Goal: Task Accomplishment & Management: Complete application form

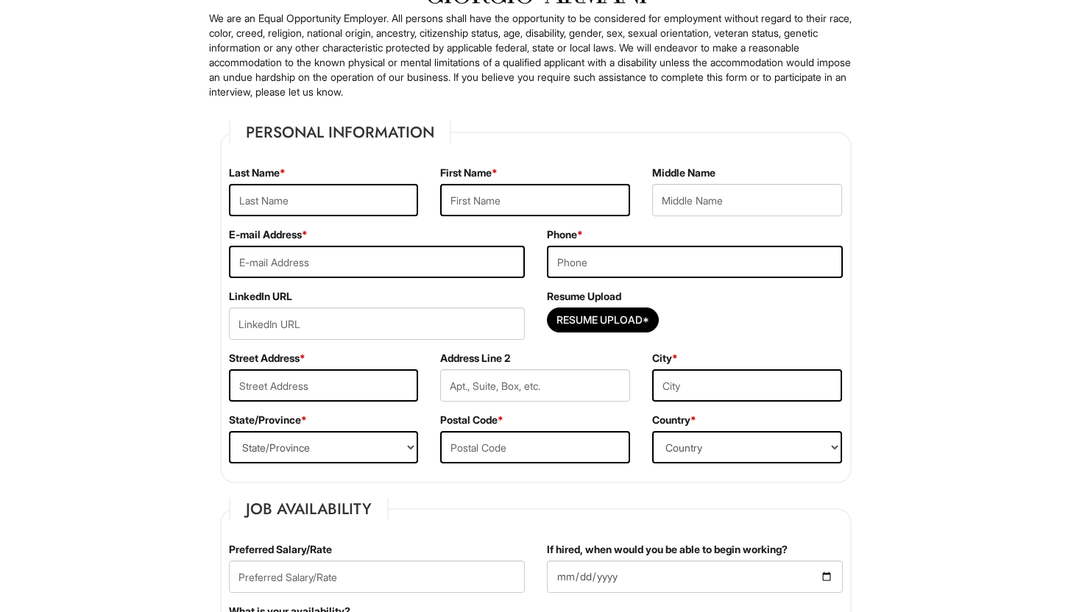
scroll to position [120, 0]
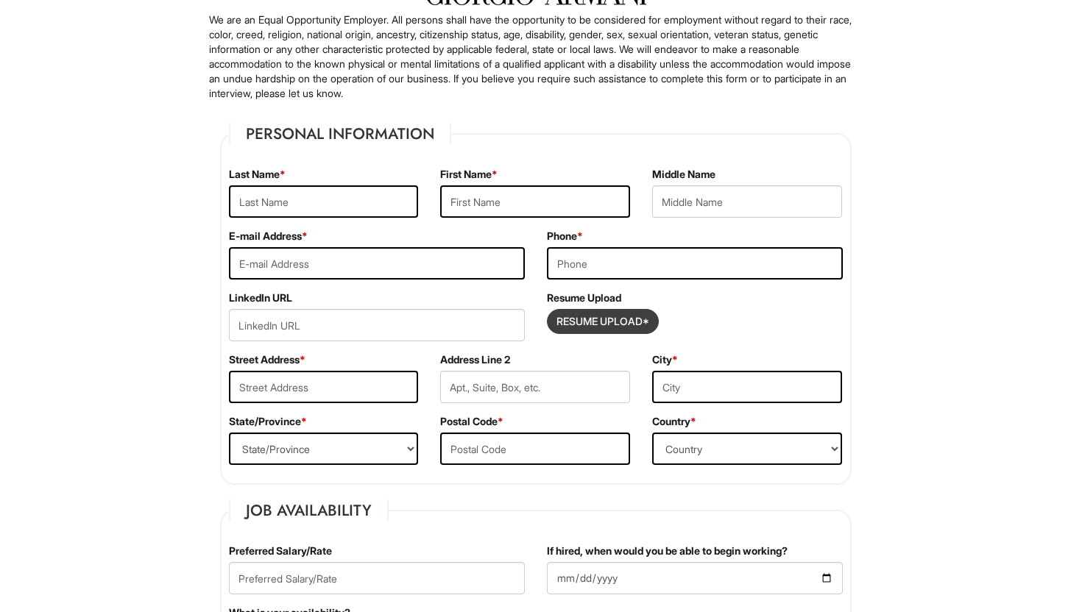
click at [613, 322] on input "Resume Upload*" at bounding box center [603, 322] width 110 height 24
type input "C:\fakepath\Desiree Resume 2025..pdf"
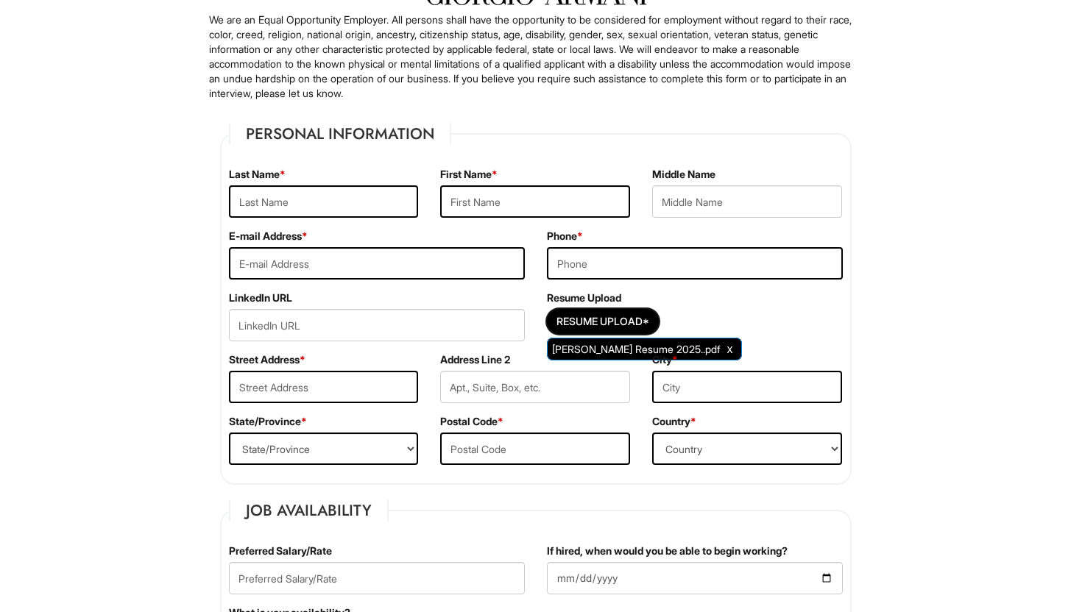
click at [318, 180] on div "Last Name *" at bounding box center [324, 198] width 212 height 62
click at [316, 199] on input "text" at bounding box center [324, 201] width 190 height 32
type input "Fennimore"
type input "Desiree"
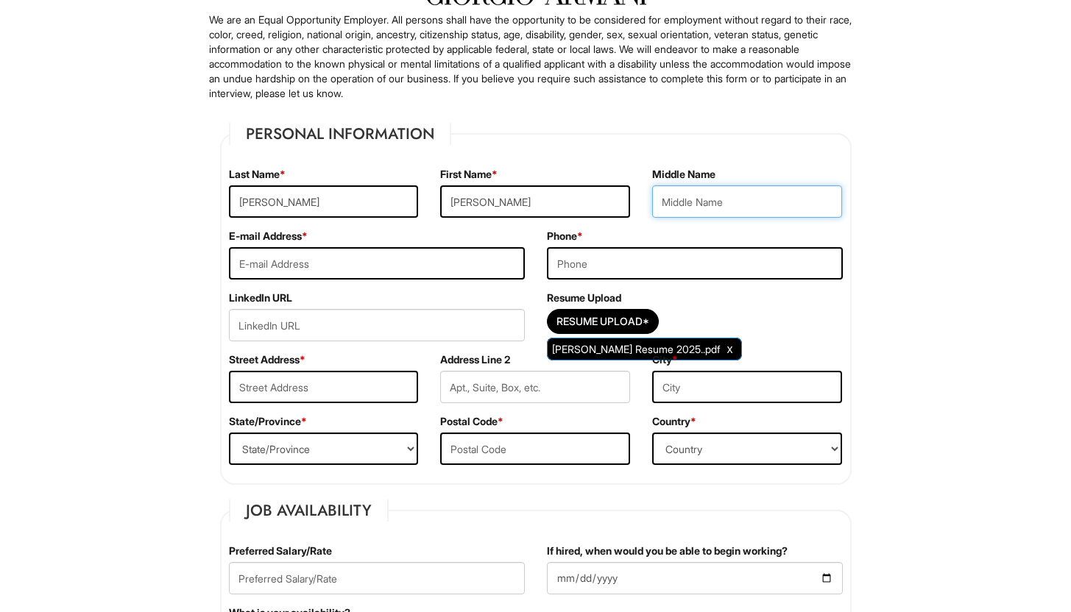
type input "S"
type input "desireefennimore@outlook.com"
type input "8609413580"
type input "5 iron street"
type input "Ledyard"
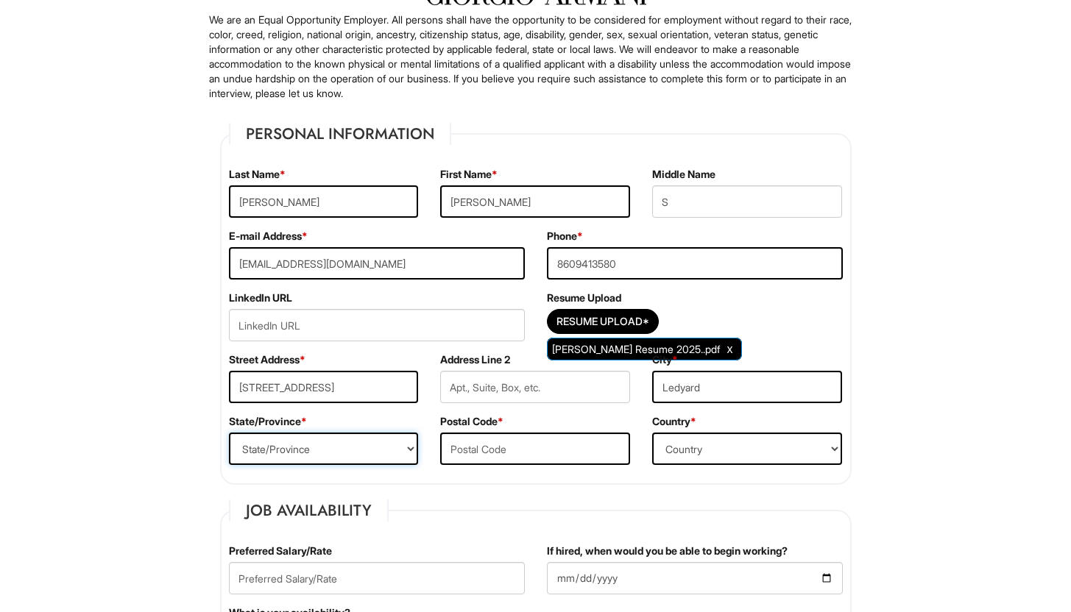
select select "CT"
type input "06339"
select select "United States of America"
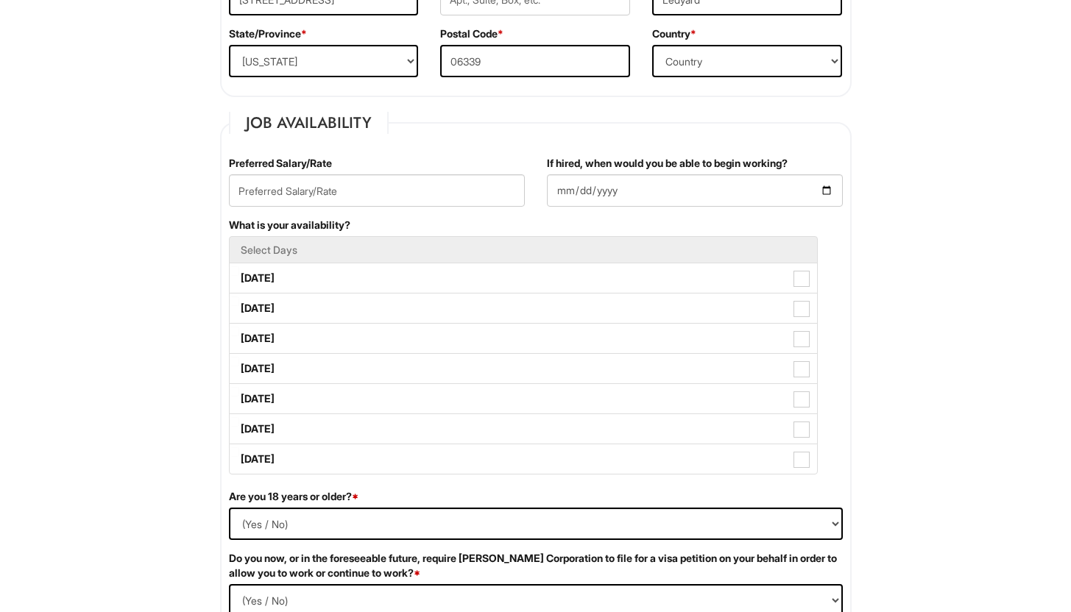
scroll to position [540, 0]
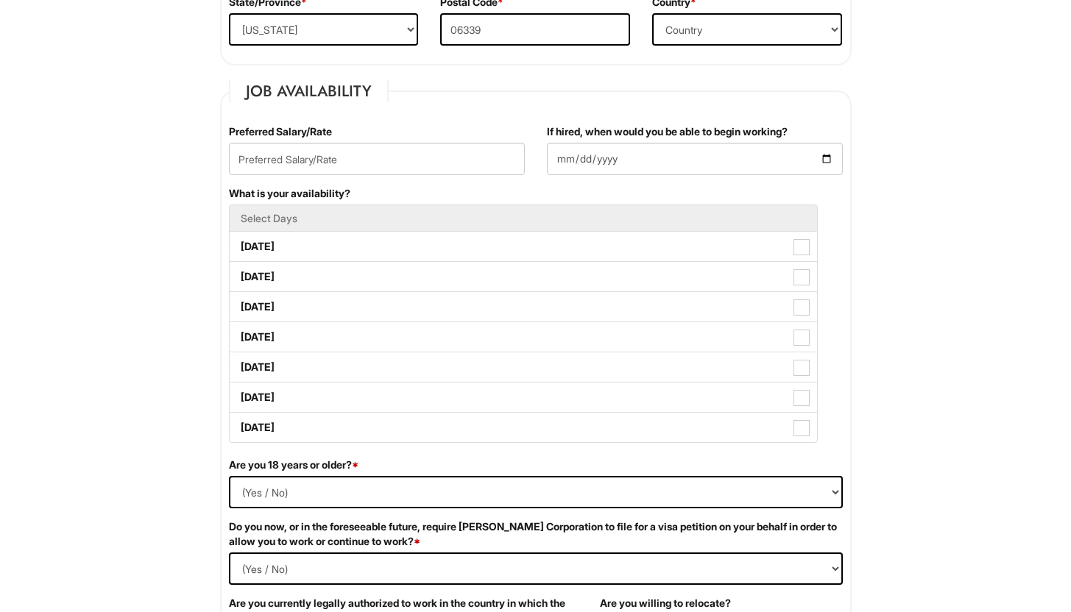
drag, startPoint x: 1081, startPoint y: 99, endPoint x: 1081, endPoint y: 176, distance: 76.5
click at [494, 163] on input "text" at bounding box center [377, 159] width 296 height 32
type input "23.00"
click at [623, 165] on input "If hired, when would you be able to begin working?" at bounding box center [695, 159] width 296 height 32
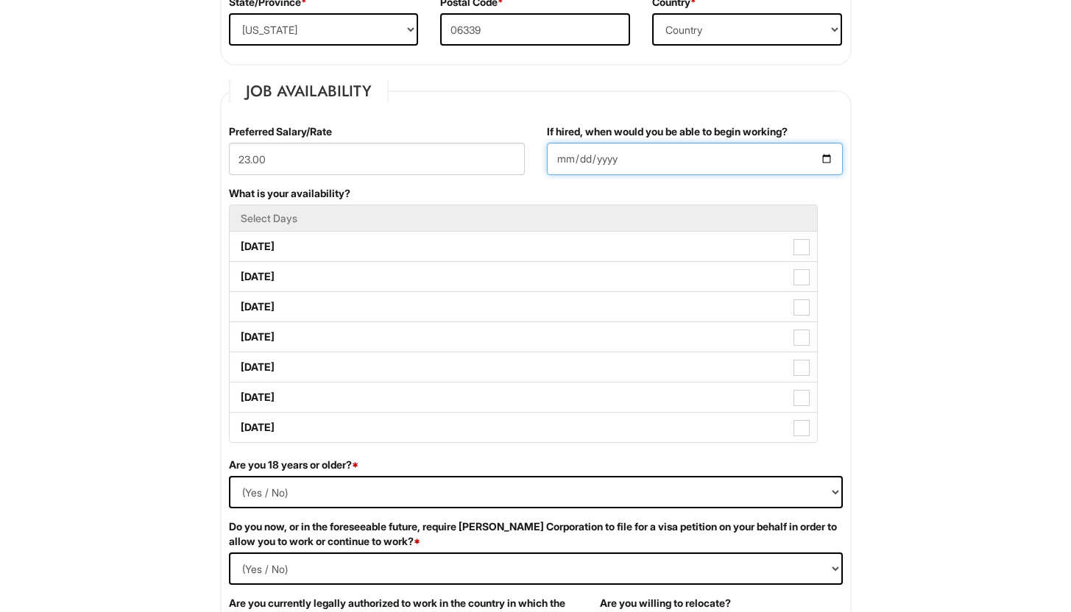
click at [825, 161] on input "If hired, when would you be able to begin working?" at bounding box center [695, 159] width 296 height 32
type input "2025-09-03"
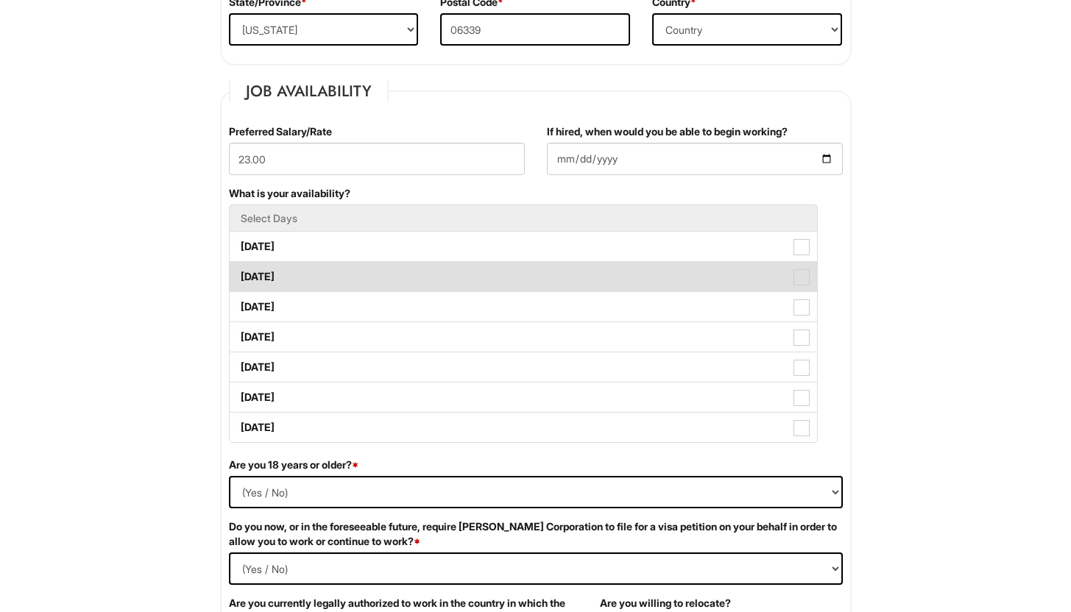
click at [804, 277] on span at bounding box center [801, 277] width 16 height 16
click at [239, 275] on Available_Tuesday "Tuesday" at bounding box center [235, 270] width 10 height 10
checkbox Available_Tuesday "true"
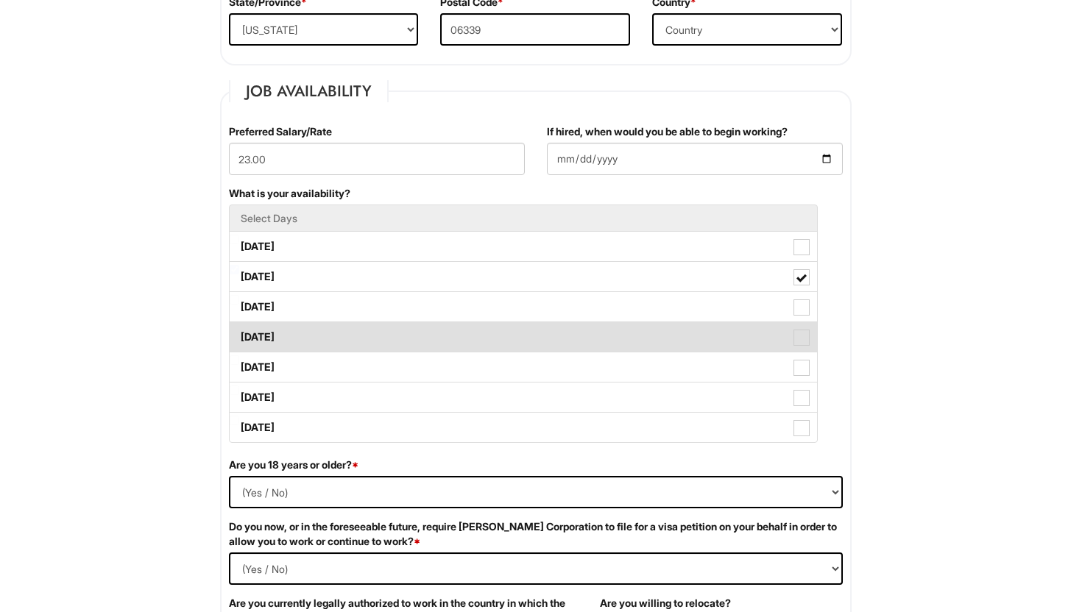
click at [811, 337] on label "Thursday" at bounding box center [523, 336] width 587 height 29
click at [239, 335] on Available_Thursday "Thursday" at bounding box center [235, 330] width 10 height 10
checkbox Available_Thursday "true"
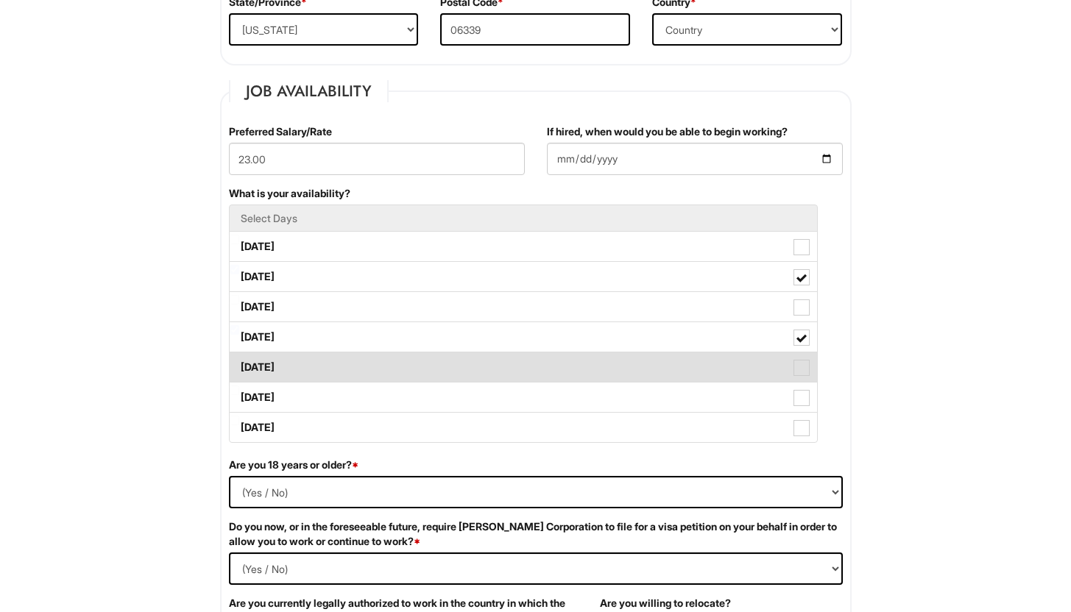
click at [809, 360] on span at bounding box center [801, 368] width 16 height 16
click at [239, 360] on Available_Friday "Friday" at bounding box center [235, 360] width 10 height 10
checkbox Available_Friday "true"
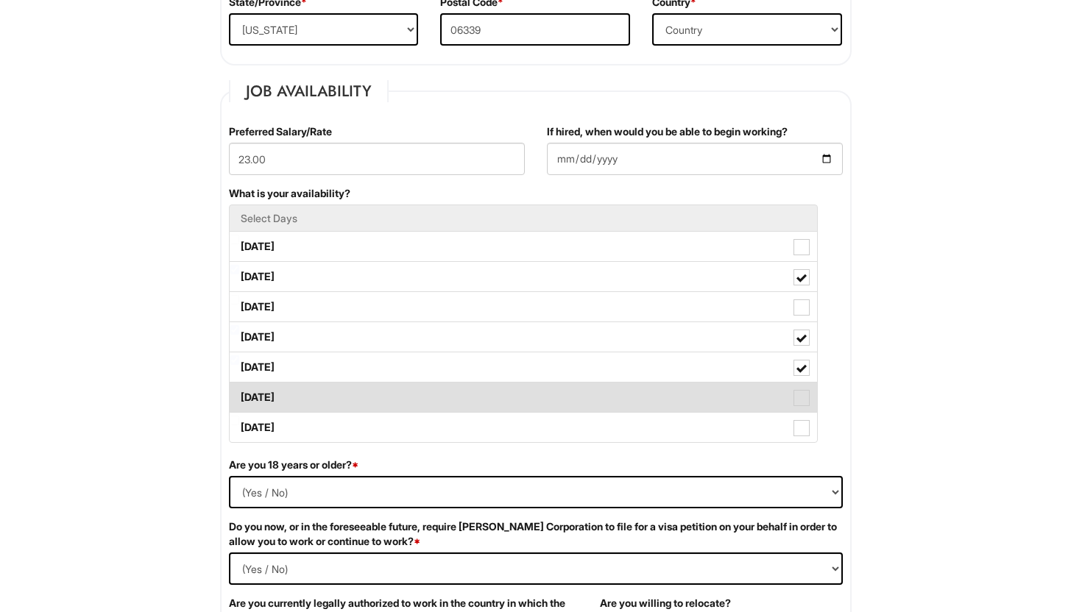
click at [803, 394] on span at bounding box center [801, 398] width 16 height 16
click at [239, 394] on Available_Saturday "Saturday" at bounding box center [235, 391] width 10 height 10
checkbox Available_Saturday "true"
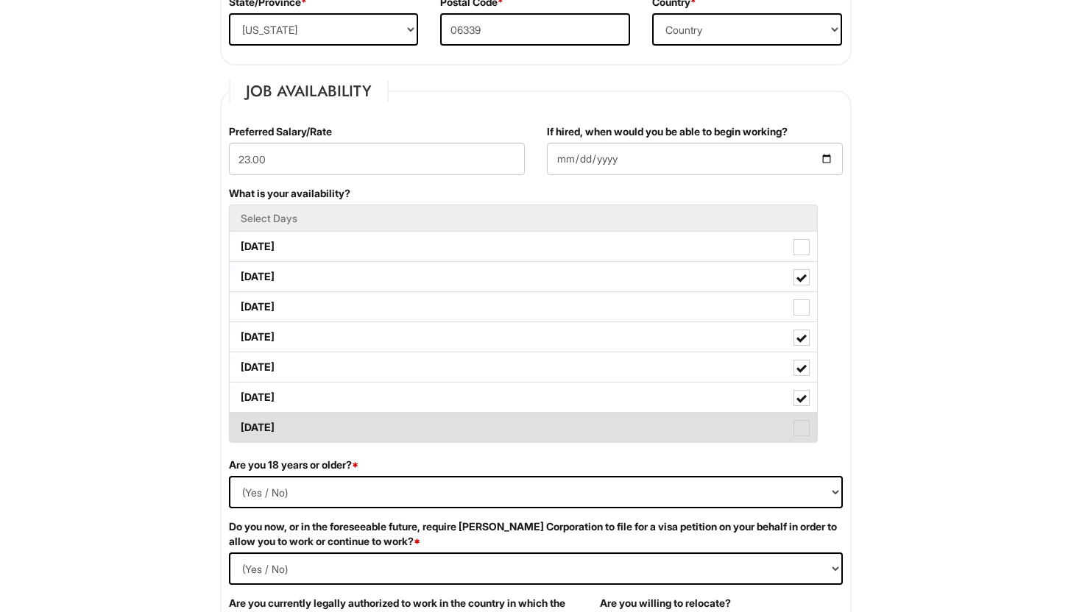
click at [804, 422] on span at bounding box center [801, 428] width 16 height 16
click at [239, 422] on Available_Sunday "Sunday" at bounding box center [235, 421] width 10 height 10
checkbox Available_Sunday "true"
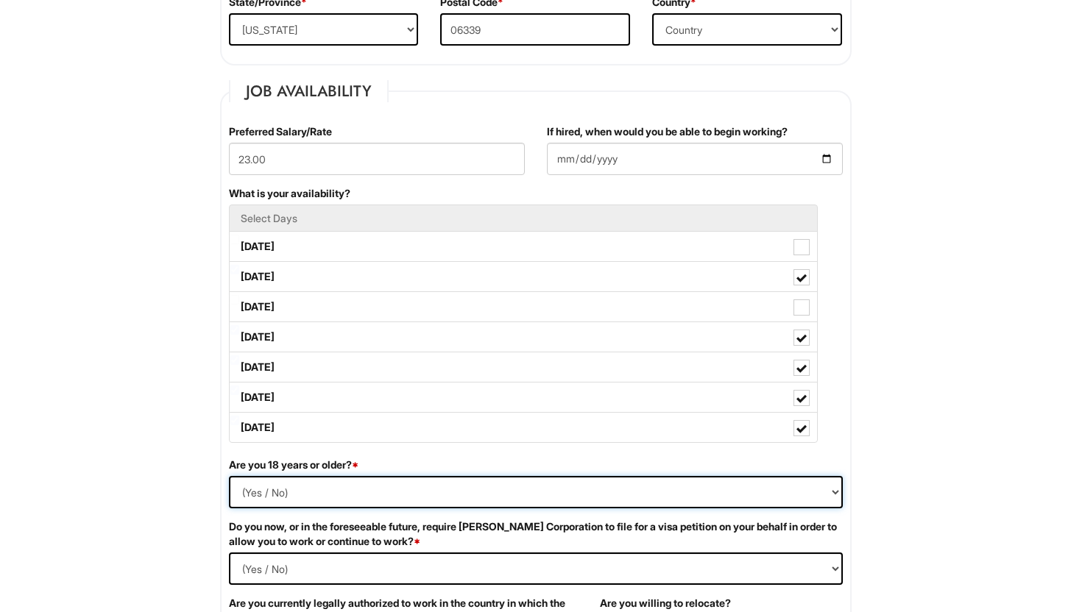
click at [824, 493] on select "(Yes / No) Yes No" at bounding box center [536, 492] width 614 height 32
select select "Yes"
click at [229, 476] on select "(Yes / No) Yes No" at bounding box center [536, 492] width 614 height 32
click at [456, 556] on Required "(Yes / No) Yes No" at bounding box center [536, 569] width 614 height 32
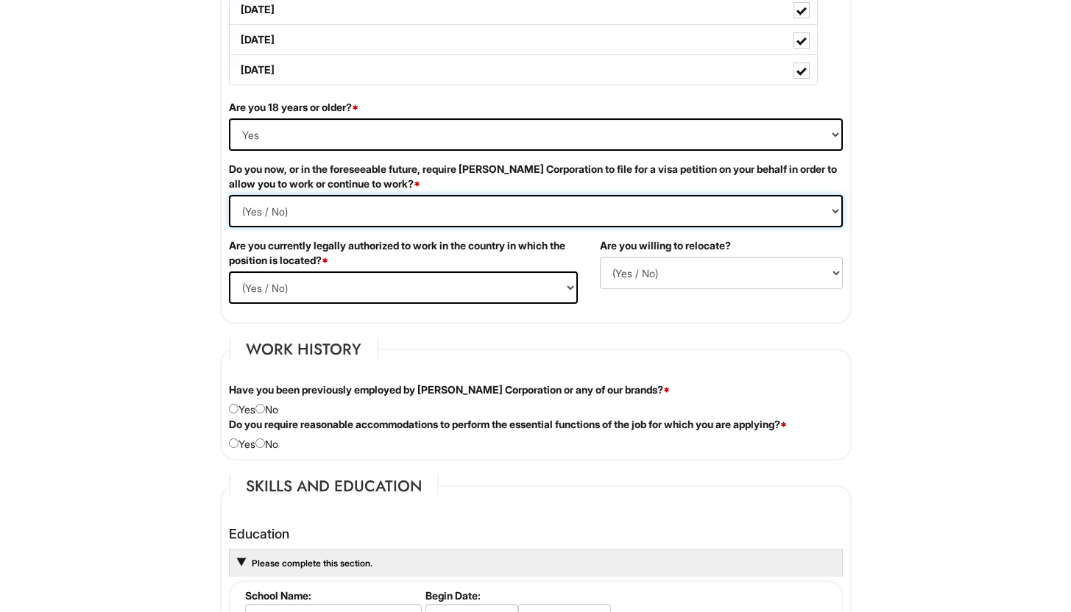
scroll to position [899, 0]
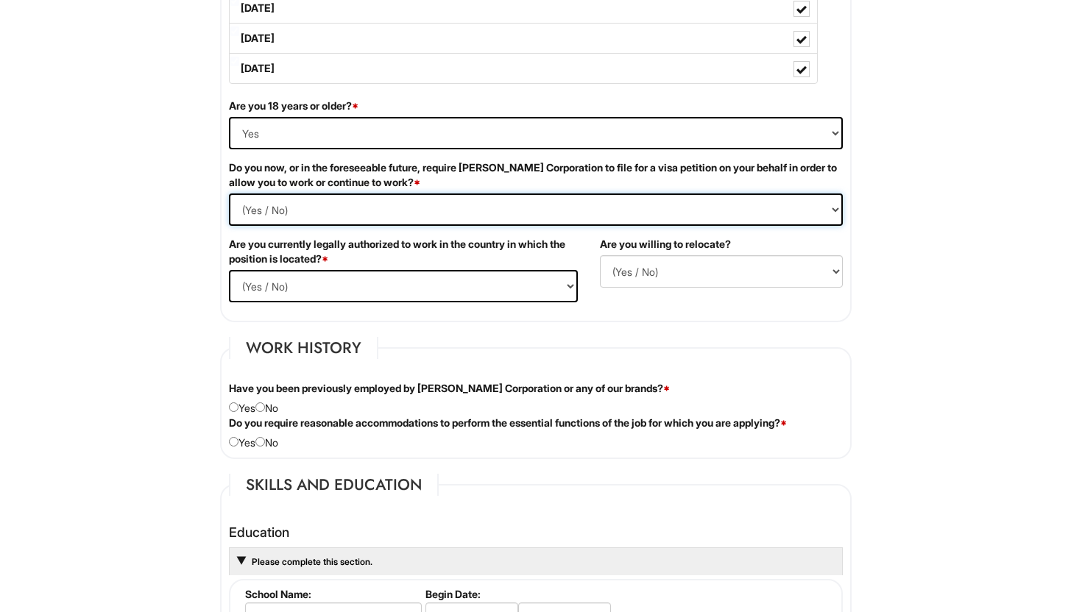
click at [336, 201] on Required "(Yes / No) Yes No" at bounding box center [536, 210] width 614 height 32
click at [516, 202] on Required "(Yes / No) Yes No" at bounding box center [536, 210] width 614 height 32
select Required "No"
click at [229, 194] on Required "(Yes / No) Yes No" at bounding box center [536, 210] width 614 height 32
click at [524, 277] on select "(Yes / No) Yes No" at bounding box center [403, 286] width 349 height 32
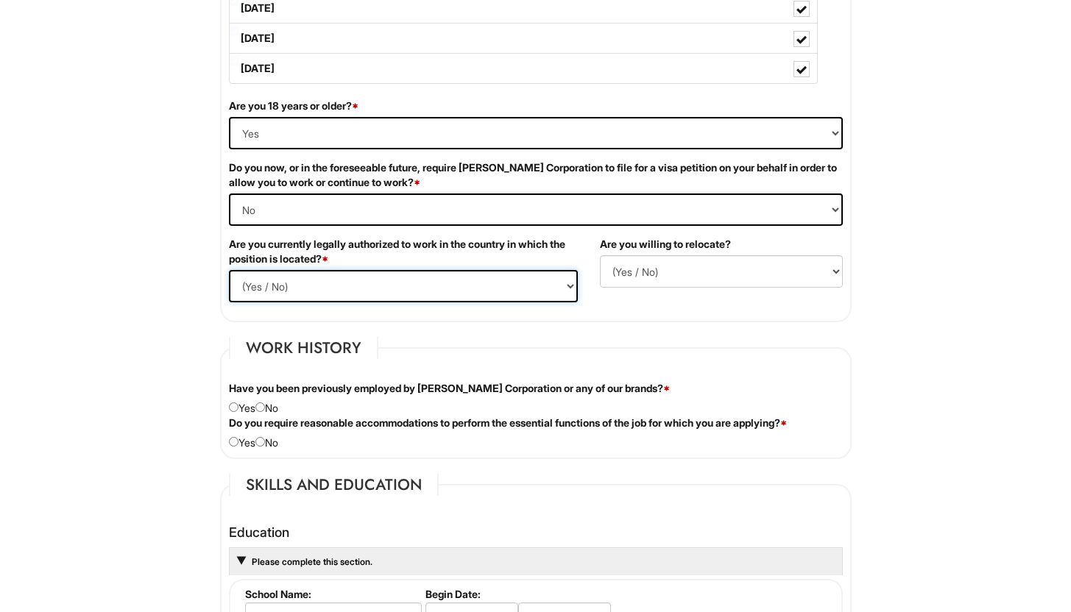
select select "Yes"
click at [229, 270] on select "(Yes / No) Yes No" at bounding box center [403, 286] width 349 height 32
click at [668, 268] on select "(Yes / No) No Yes" at bounding box center [721, 271] width 243 height 32
select select "N"
click at [600, 255] on select "(Yes / No) No Yes" at bounding box center [721, 271] width 243 height 32
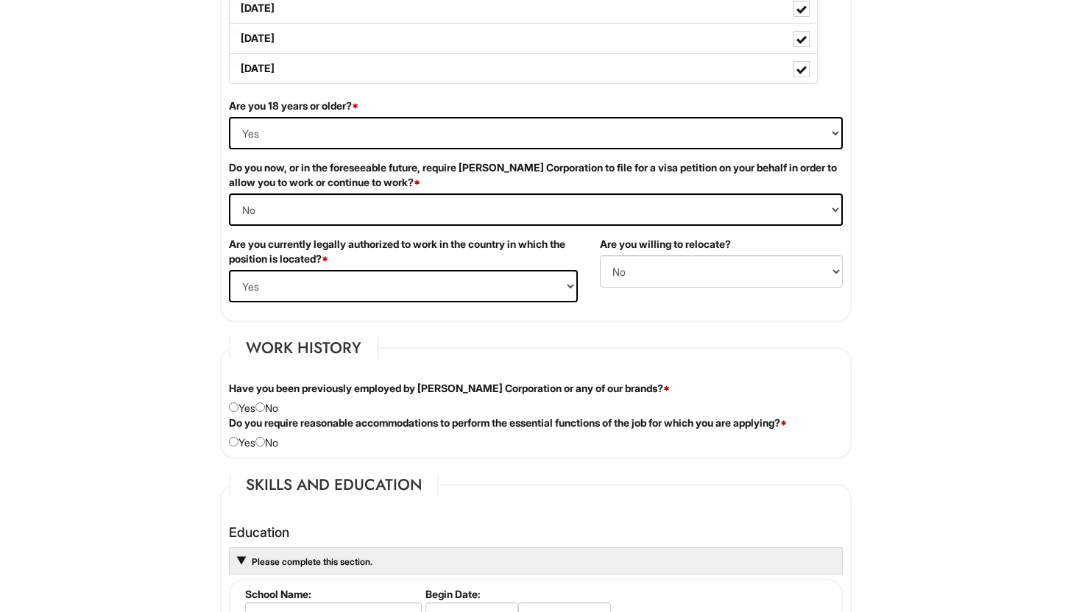
click at [1066, 273] on html "Please Complete This Form 1 2 3 Sales Manager, A|X Armani Exchange Outlet PLEAS…" at bounding box center [535, 539] width 1071 height 2876
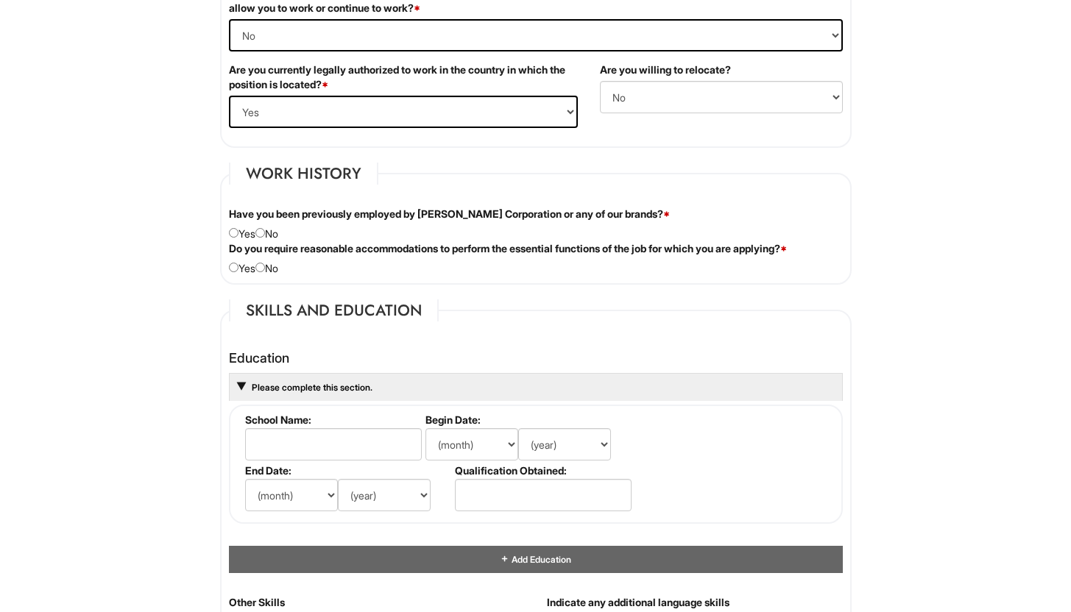
scroll to position [1155, 0]
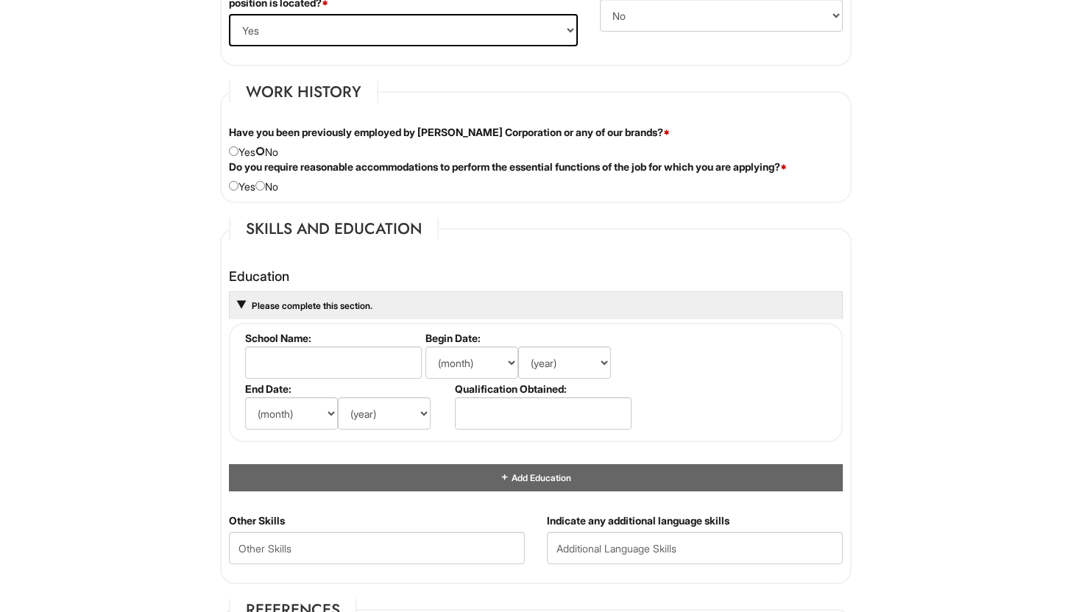
click at [265, 151] on input "radio" at bounding box center [260, 151] width 10 height 10
radio input "true"
click at [272, 191] on div "Do you require reasonable accommodations to perform the essential functions of …" at bounding box center [536, 177] width 636 height 35
click at [265, 186] on input "radio" at bounding box center [260, 186] width 10 height 10
radio input "true"
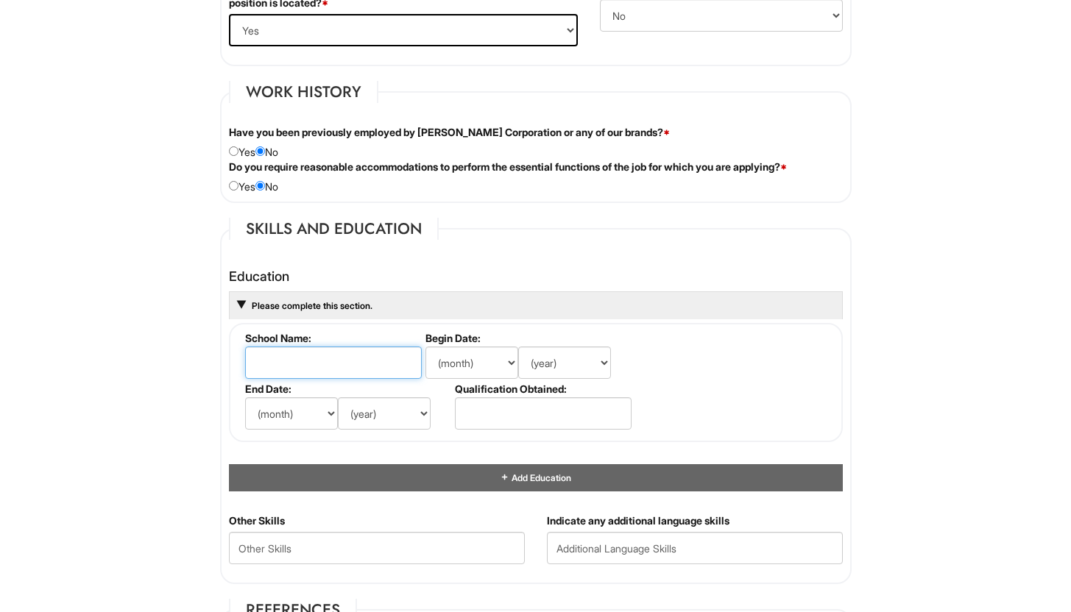
click at [336, 350] on input "text" at bounding box center [333, 363] width 177 height 32
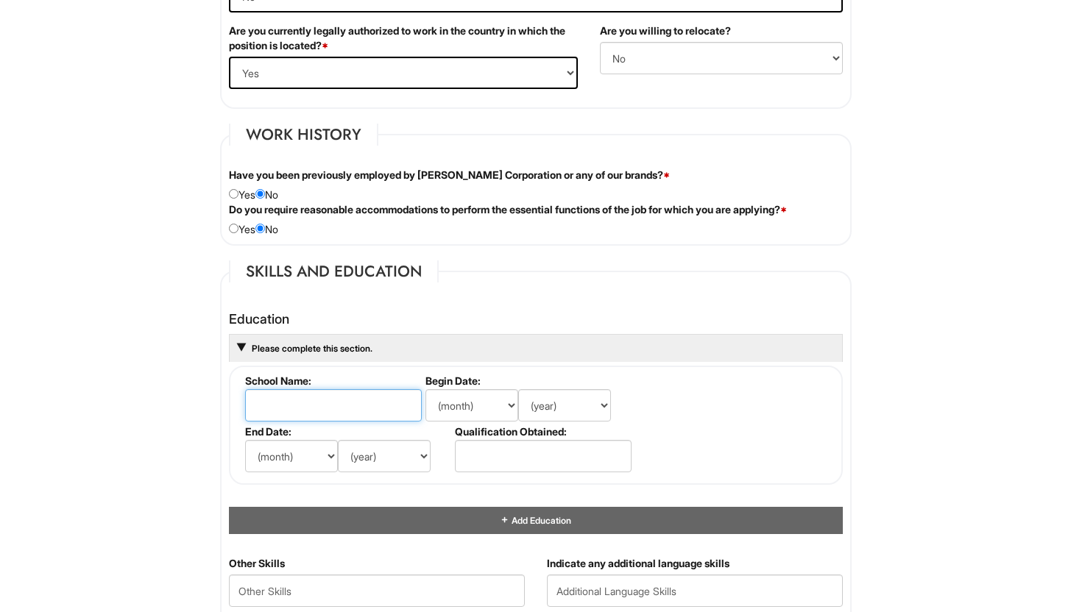
scroll to position [1184, 0]
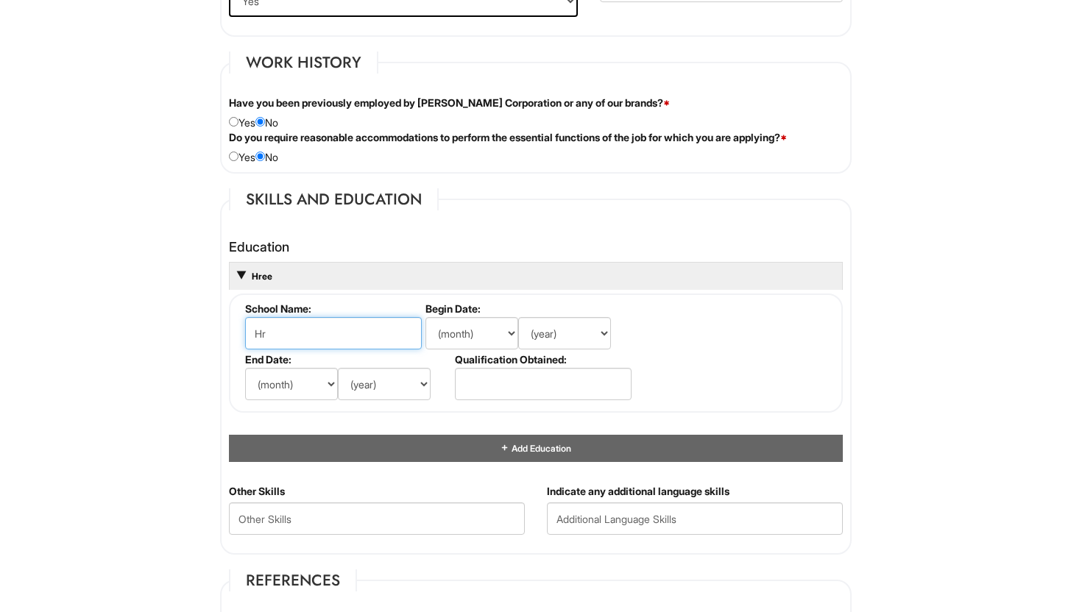
type input "H"
type input "R"
type input "Waterford High School"
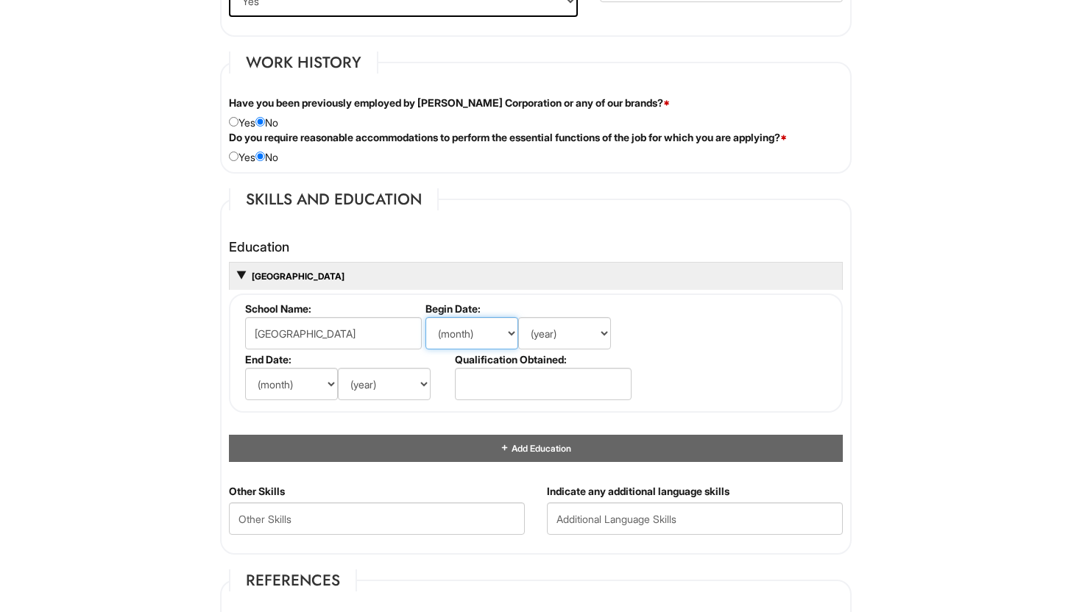
click at [461, 339] on select "(month) Jan Feb Mar Apr May Jun Jul Aug Sep Oct Nov Dec" at bounding box center [471, 333] width 93 height 32
select select "8"
click at [425, 317] on select "(month) Jan Feb Mar Apr May Jun Jul Aug Sep Oct Nov Dec" at bounding box center [471, 333] width 93 height 32
click at [542, 328] on select "(year) 2029 2028 2027 2026 2025 2024 2023 2022 2021 2020 2019 2018 2017 2016 20…" at bounding box center [564, 333] width 93 height 32
select select "2014"
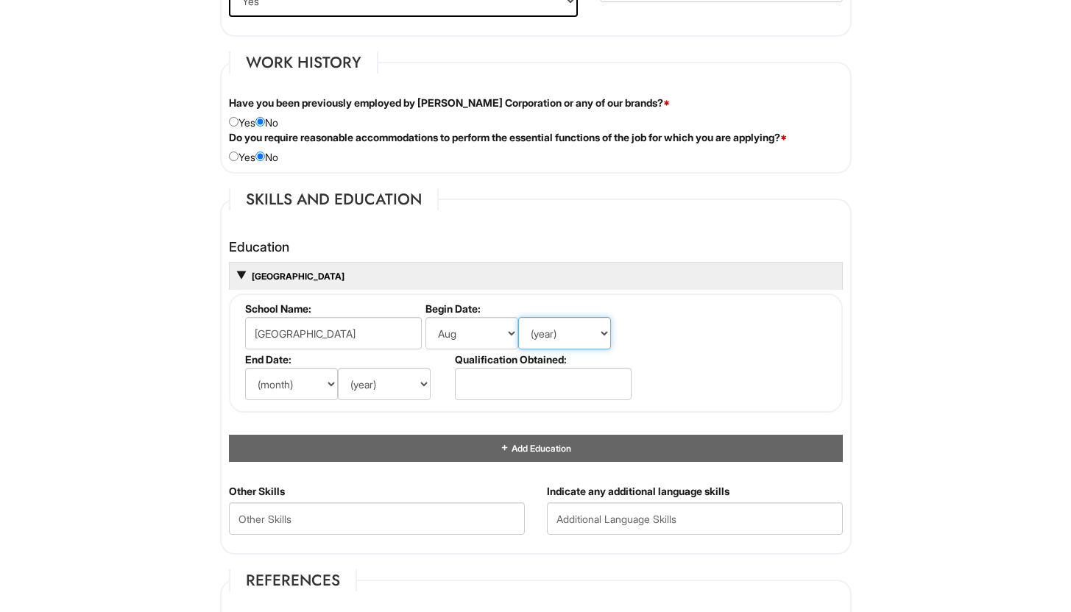
click at [518, 317] on select "(year) 2029 2028 2027 2026 2025 2024 2023 2022 2021 2020 2019 2018 2017 2016 20…" at bounding box center [564, 333] width 93 height 32
click at [315, 389] on select "(month) Jan Feb Mar Apr May Jun Jul Aug Sep Oct Nov Dec" at bounding box center [291, 384] width 93 height 32
select select "6"
click at [245, 368] on select "(month) Jan Feb Mar Apr May Jun Jul Aug Sep Oct Nov Dec" at bounding box center [291, 384] width 93 height 32
click at [375, 369] on select "(year) 2029 2028 2027 2026 2025 2024 2023 2022 2021 2020 2019 2018 2017 2016 20…" at bounding box center [384, 384] width 93 height 32
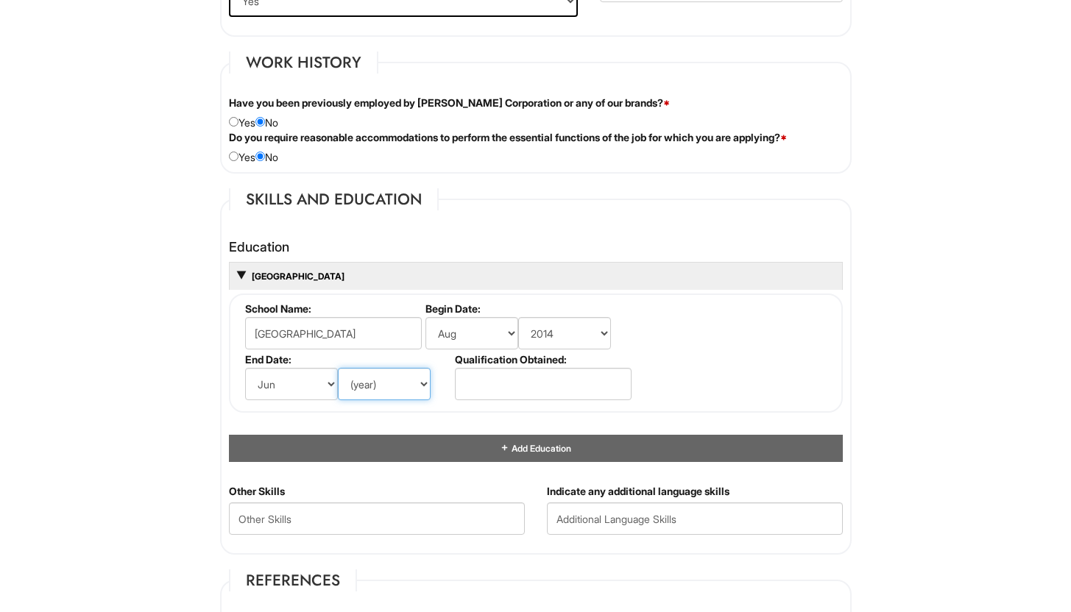
select select "2018"
click at [338, 368] on select "(year) 2029 2028 2027 2026 2025 2024 2023 2022 2021 2020 2019 2018 2017 2016 20…" at bounding box center [384, 384] width 93 height 32
click at [487, 383] on input "text" at bounding box center [543, 384] width 177 height 32
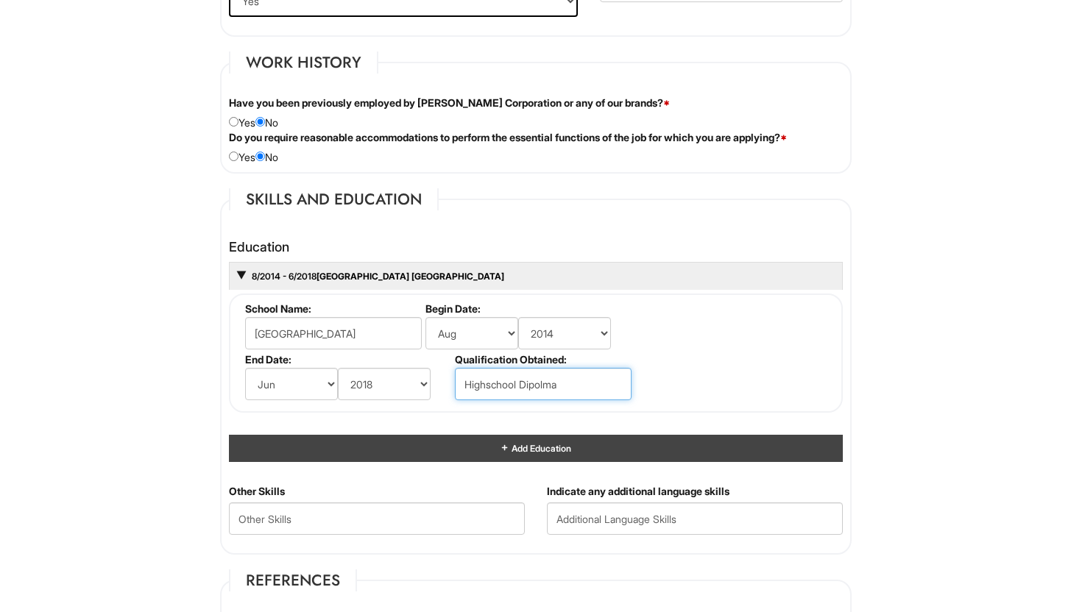
type input "Highschool Dipolma"
click at [525, 451] on span "Add Education" at bounding box center [539, 448] width 61 height 11
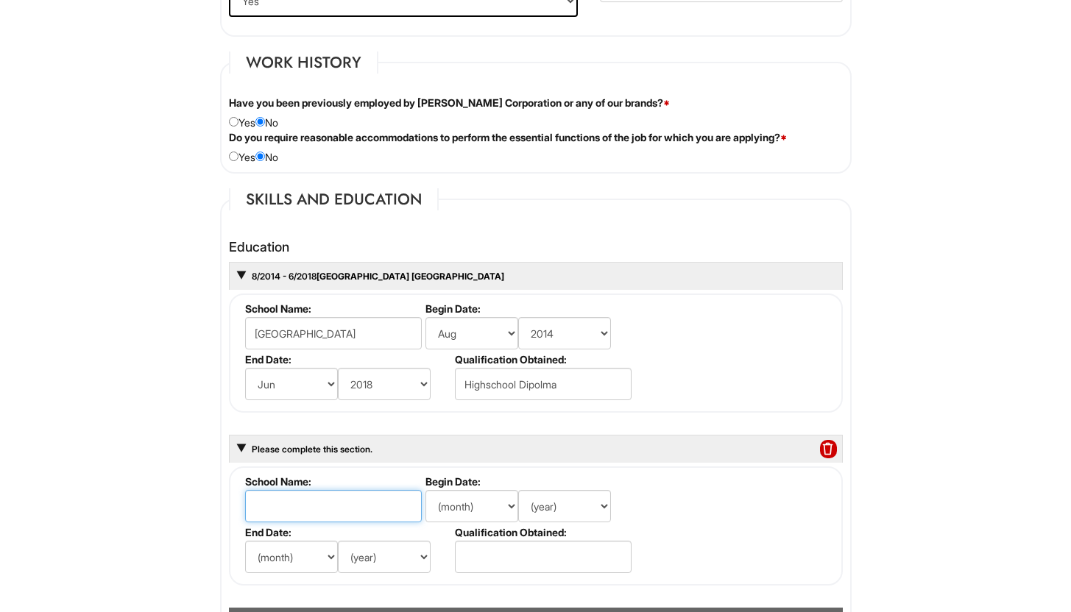
click at [342, 513] on input "text" at bounding box center [333, 506] width 177 height 32
click at [470, 508] on select "(month) Jan Feb Mar Apr May Jun Jul Aug Sep Oct Nov Dec" at bounding box center [471, 506] width 93 height 32
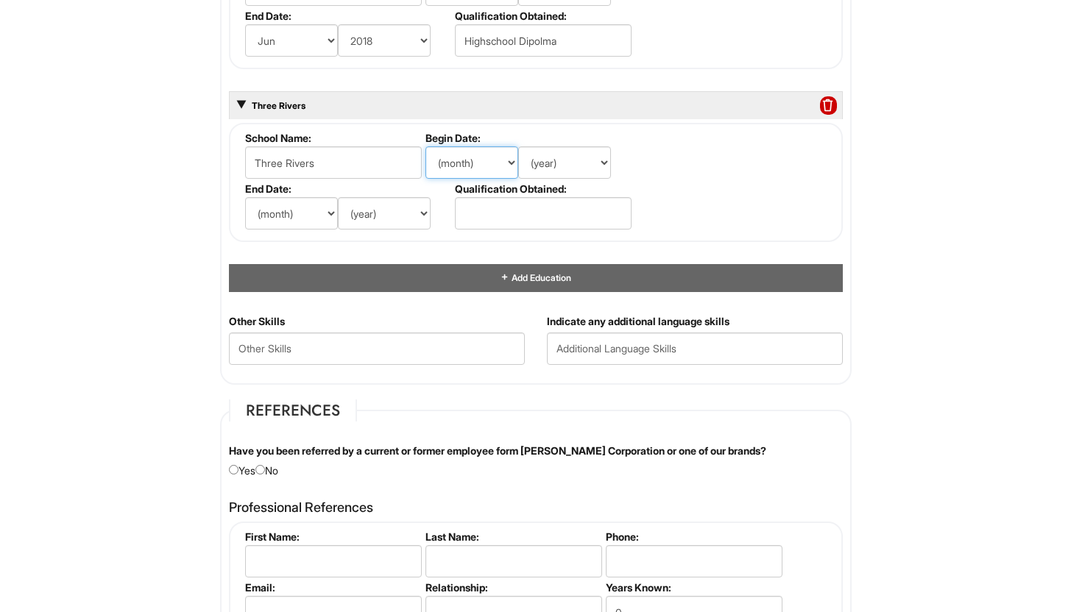
scroll to position [1530, 0]
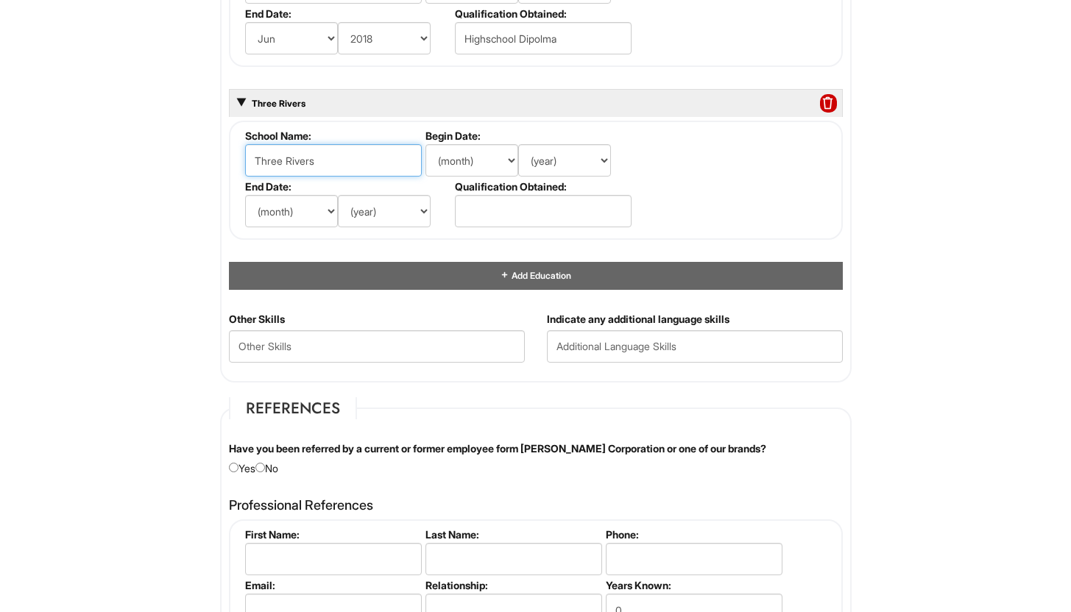
click at [325, 164] on input "Three Rivers" at bounding box center [333, 160] width 177 height 32
type input "Three Rivers Community College"
click at [475, 157] on select "(month) Jan Feb Mar Apr May Jun Jul Aug Sep Oct Nov Dec" at bounding box center [471, 160] width 93 height 32
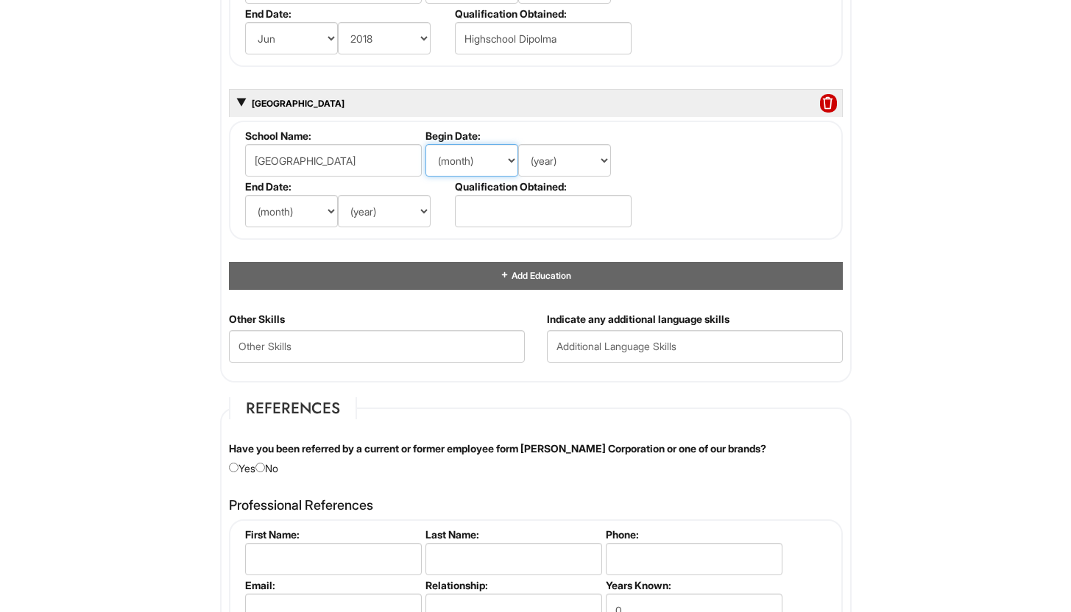
click at [425, 144] on select "(month) Jan Feb Mar Apr May Jun Jul Aug Sep Oct Nov Dec" at bounding box center [471, 160] width 93 height 32
click at [461, 162] on select "(month) Jan Feb Mar Apr May Jun Jul Aug Sep Oct Nov Dec" at bounding box center [471, 160] width 93 height 32
select select "8"
click at [425, 144] on select "(month) Jan Feb Mar Apr May Jun Jul Aug Sep Oct Nov Dec" at bounding box center [471, 160] width 93 height 32
click at [567, 170] on select "(year) 2029 2028 2027 2026 2025 2024 2023 2022 2021 2020 2019 2018 2017 2016 20…" at bounding box center [564, 160] width 93 height 32
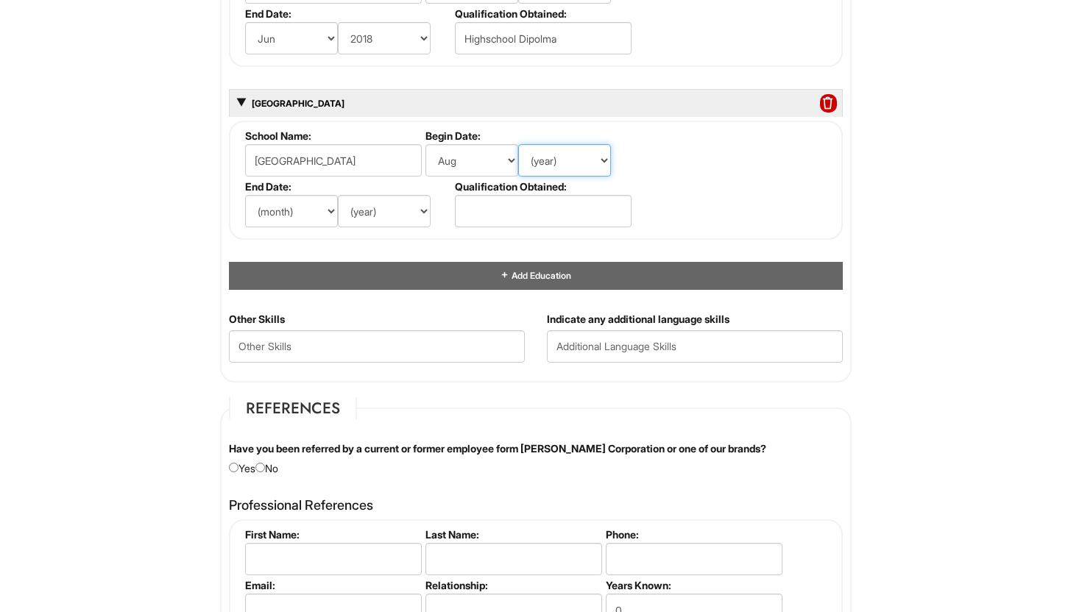
select select "2023"
click at [518, 144] on select "(year) 2029 2028 2027 2026 2025 2024 2023 2022 2021 2020 2019 2018 2017 2016 20…" at bounding box center [564, 160] width 93 height 32
click at [314, 218] on select "(month) Jan Feb Mar Apr May Jun Jul Aug Sep Oct Nov Dec" at bounding box center [291, 211] width 93 height 32
click at [519, 213] on input "text" at bounding box center [543, 211] width 177 height 32
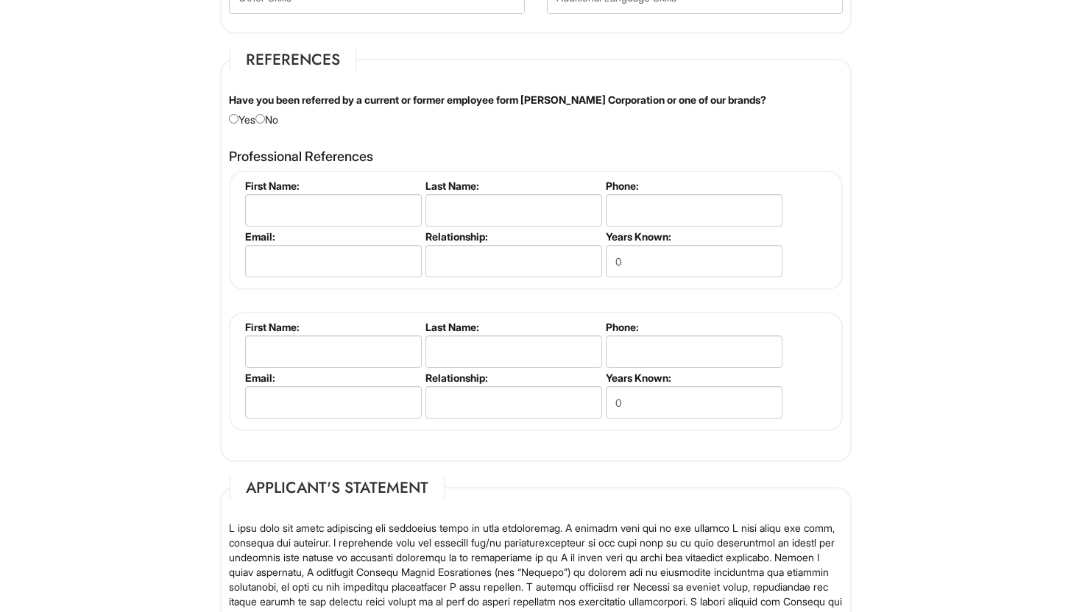
scroll to position [1881, 0]
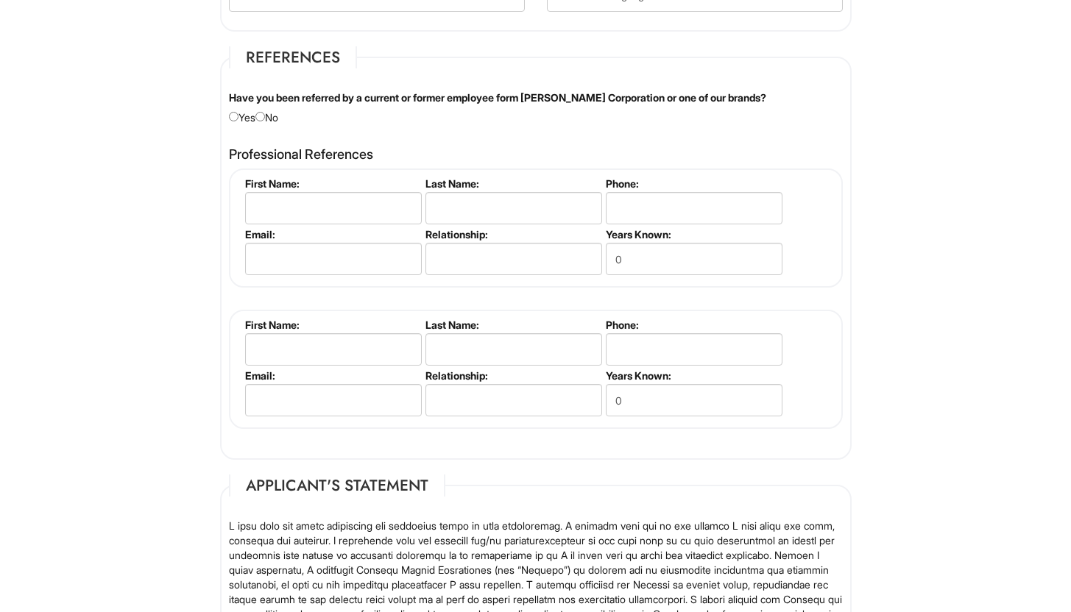
drag, startPoint x: 1081, startPoint y: 368, endPoint x: 1081, endPoint y: 431, distance: 62.6
type input "Currently Still Enrolled"
click at [350, 176] on fieldset "First Name: Last Name: Phone: Email: Relationship: Years Known: 0" at bounding box center [536, 228] width 614 height 119
click at [366, 210] on input "text" at bounding box center [333, 208] width 177 height 32
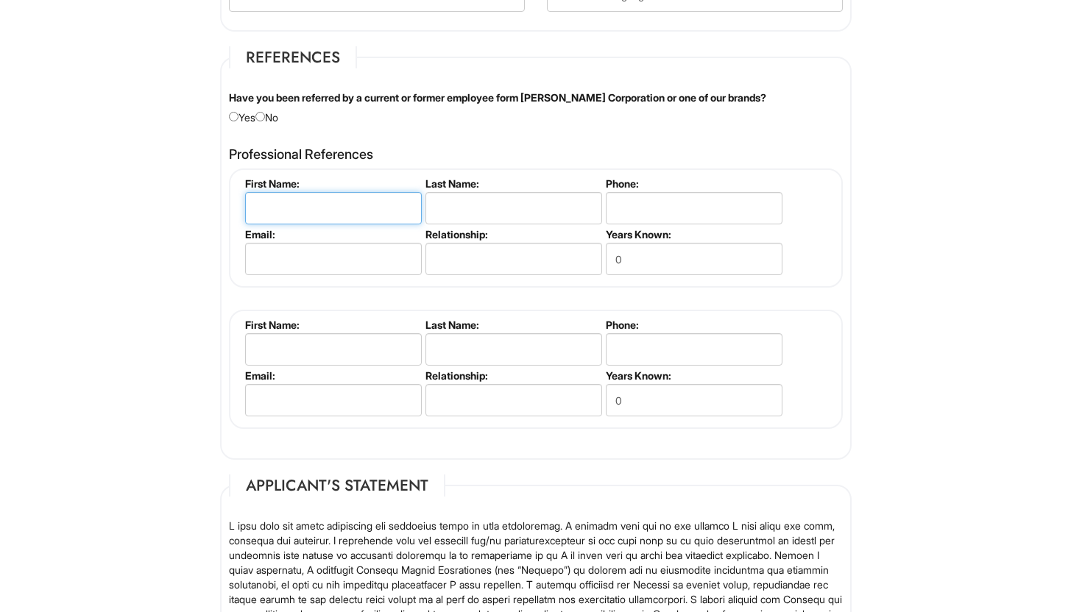
type input "D"
type input "Akira"
click at [463, 217] on input "text" at bounding box center [513, 208] width 177 height 32
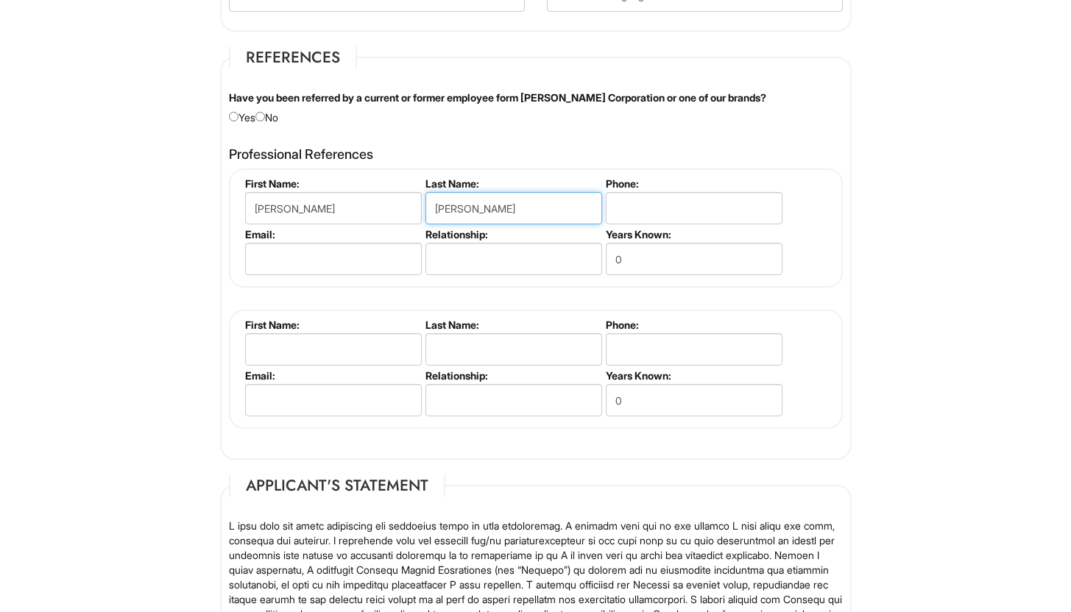
type input "Hutton"
click at [645, 225] on li "Phone:" at bounding box center [692, 202] width 180 height 51
click at [648, 211] on input "tel" at bounding box center [694, 208] width 177 height 32
type input "8"
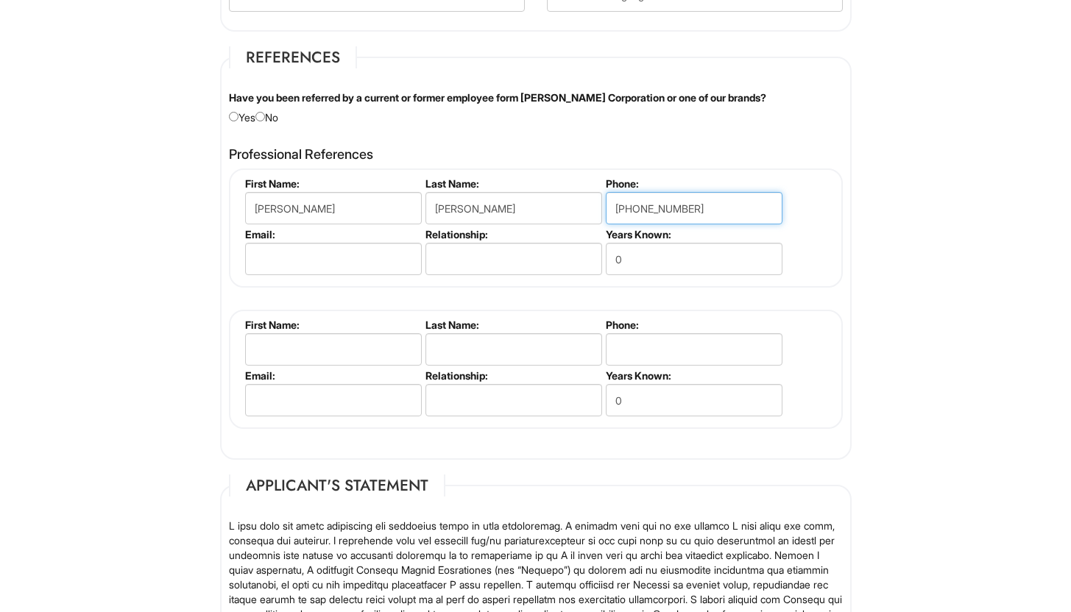
type input "(860) 391-9101"
click at [388, 277] on li "Email:" at bounding box center [331, 253] width 180 height 51
click at [391, 246] on input "email" at bounding box center [333, 259] width 177 height 32
type input "n/a"
click at [435, 258] on input "text" at bounding box center [513, 259] width 177 height 32
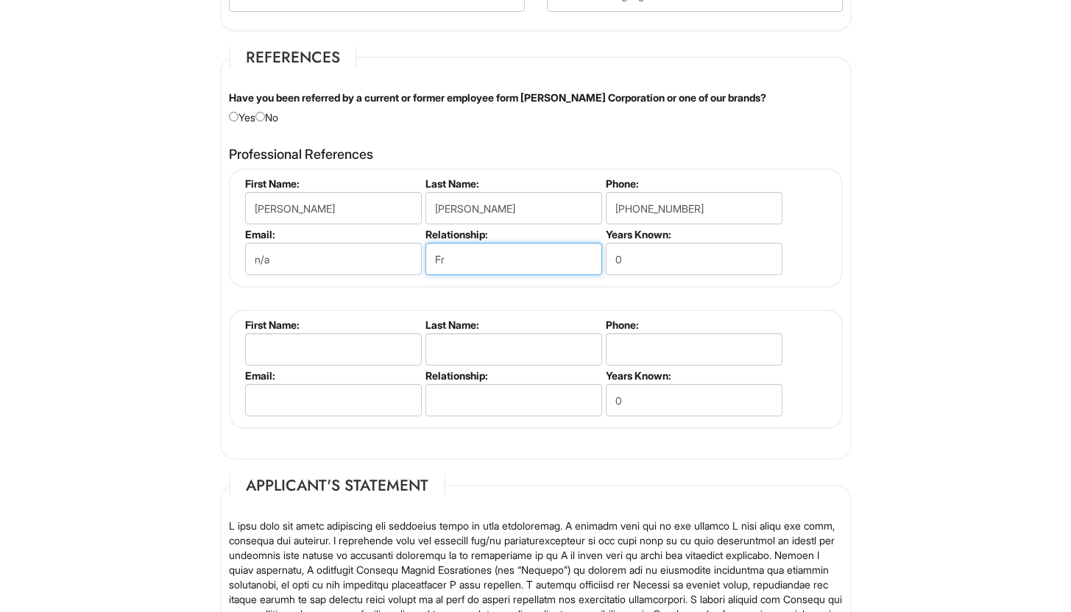
type input "F"
type input "Friend"
click at [667, 239] on label "Years Known:" at bounding box center [693, 234] width 174 height 13
click at [649, 250] on input "0" at bounding box center [694, 259] width 177 height 32
click at [684, 250] on input "5 0" at bounding box center [694, 259] width 177 height 32
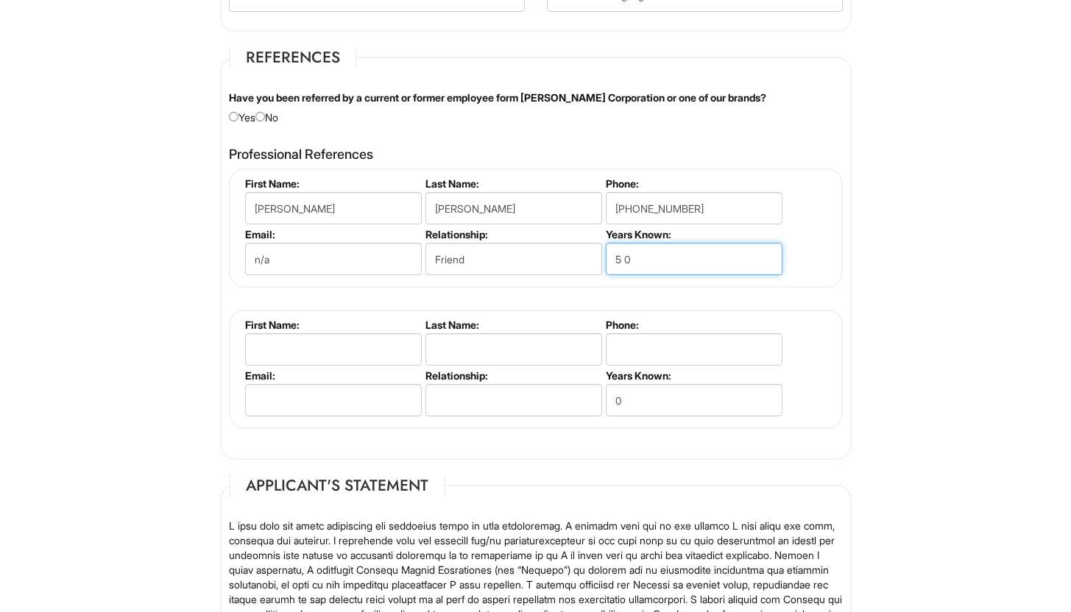
click at [684, 250] on input "5 0" at bounding box center [694, 259] width 177 height 32
click at [651, 254] on input "5 0" at bounding box center [694, 259] width 177 height 32
type input "5"
click at [344, 355] on input "text" at bounding box center [333, 349] width 177 height 32
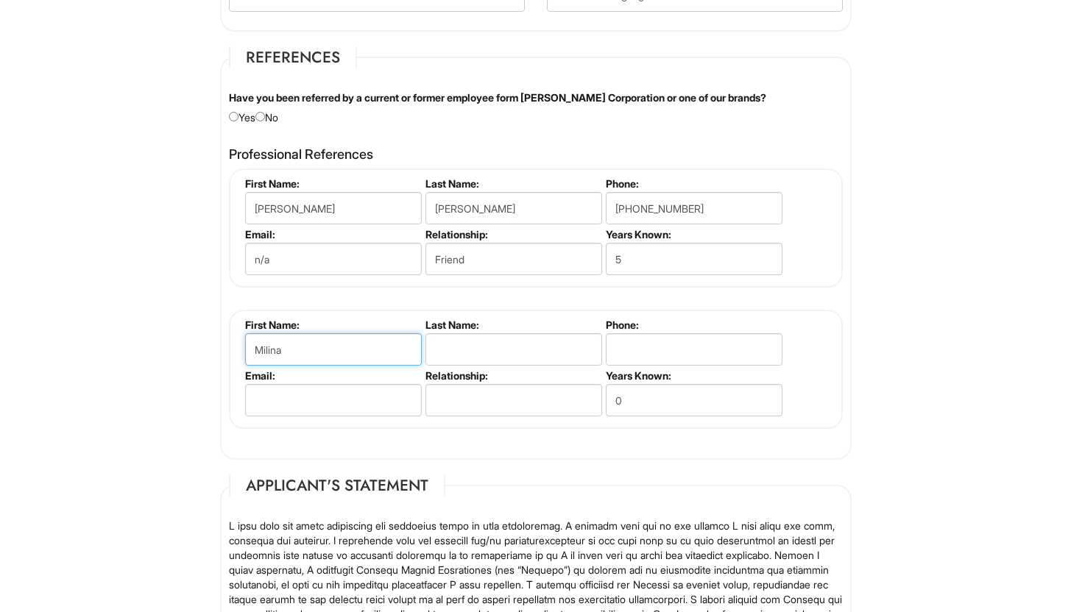
type input "Milina"
click at [578, 355] on input "text" at bounding box center [513, 349] width 177 height 32
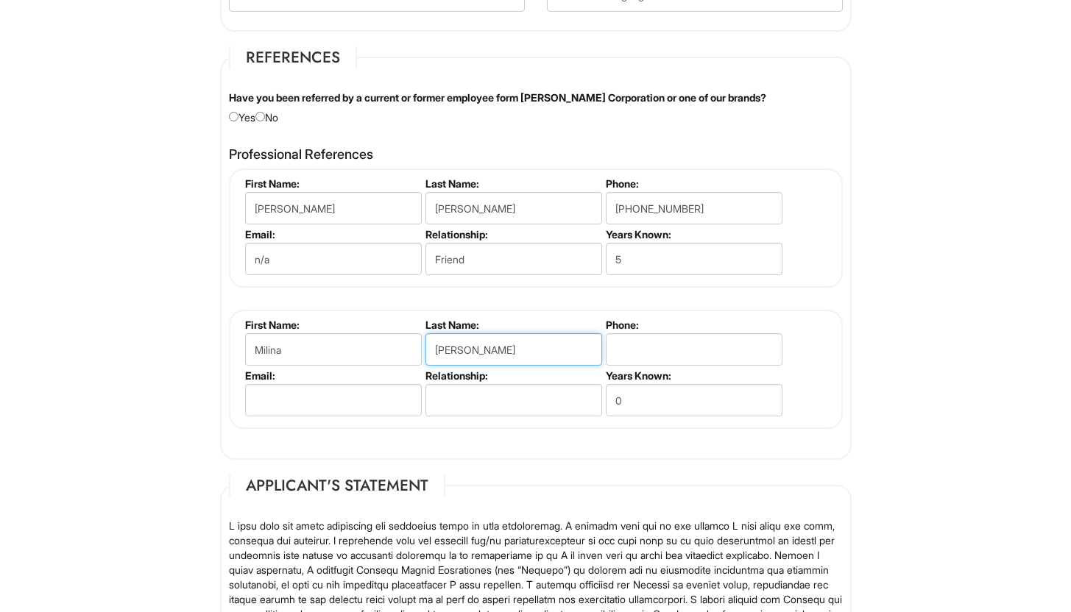
type input "Rosa"
click at [631, 355] on input "tel" at bounding box center [694, 349] width 177 height 32
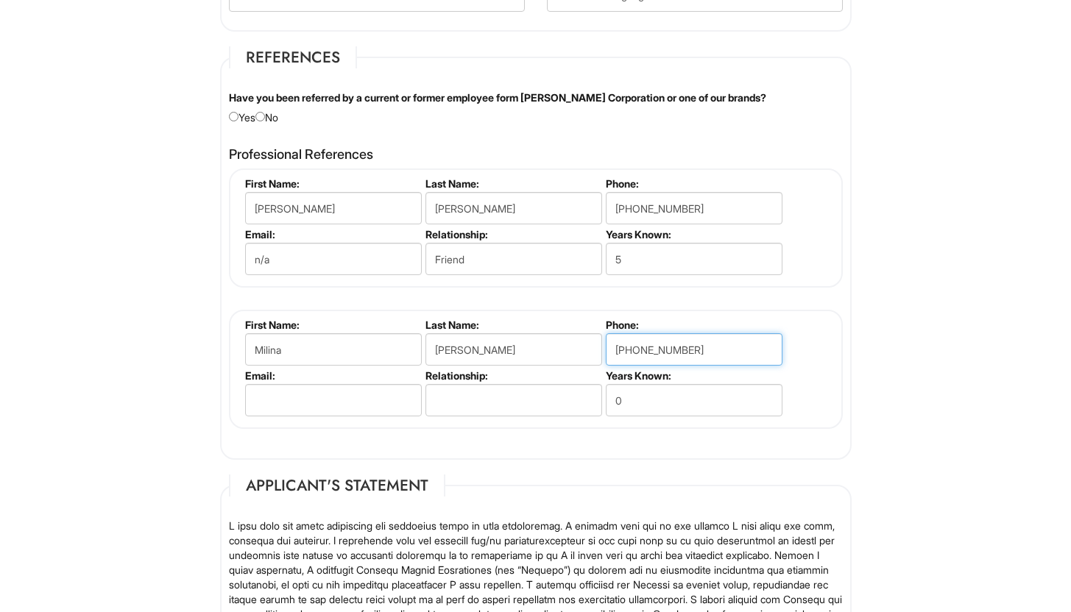
type input "(909) 268-2397"
click at [365, 392] on input "email" at bounding box center [333, 400] width 177 height 32
type input "n/a"
click at [471, 382] on li "Relationship:" at bounding box center [512, 394] width 180 height 51
click at [471, 390] on input "text" at bounding box center [513, 400] width 177 height 32
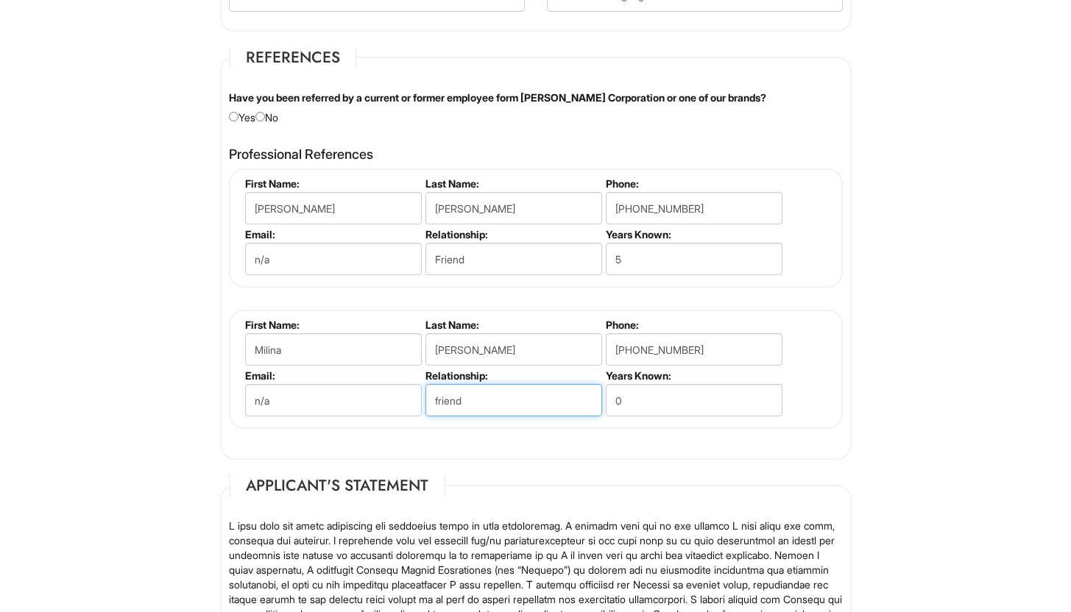
type input "friend"
click at [654, 413] on input "0" at bounding box center [694, 400] width 177 height 32
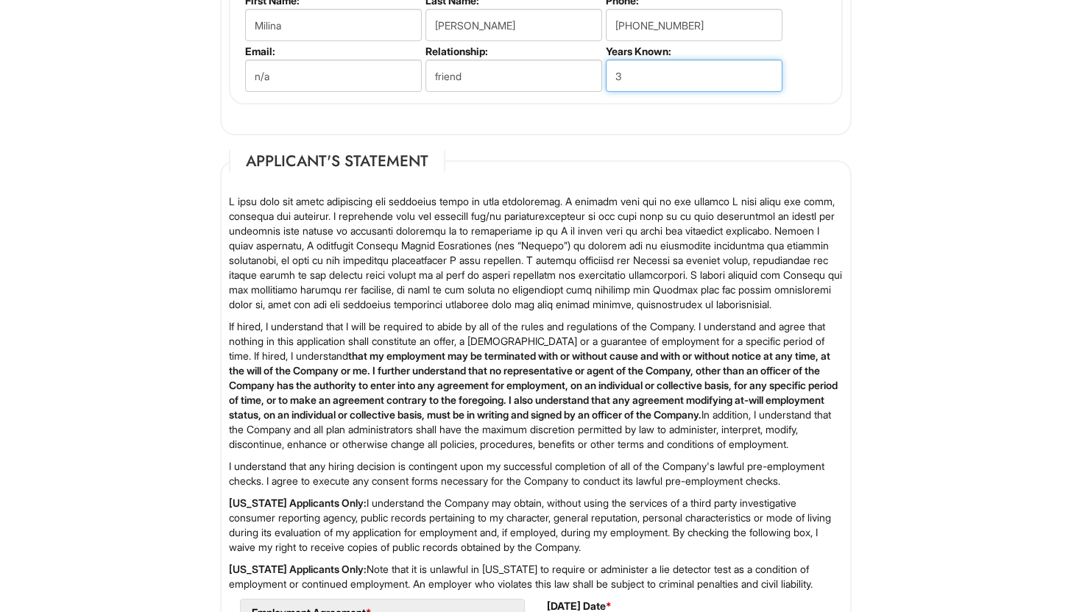
scroll to position [2495, 0]
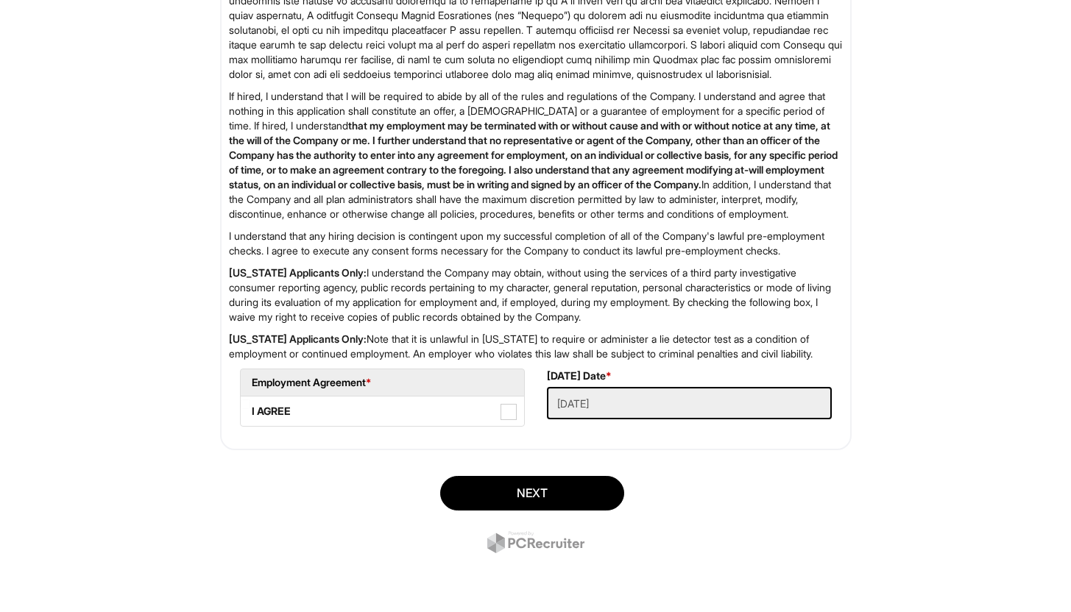
drag, startPoint x: 1081, startPoint y: 407, endPoint x: 1081, endPoint y: 612, distance: 204.6
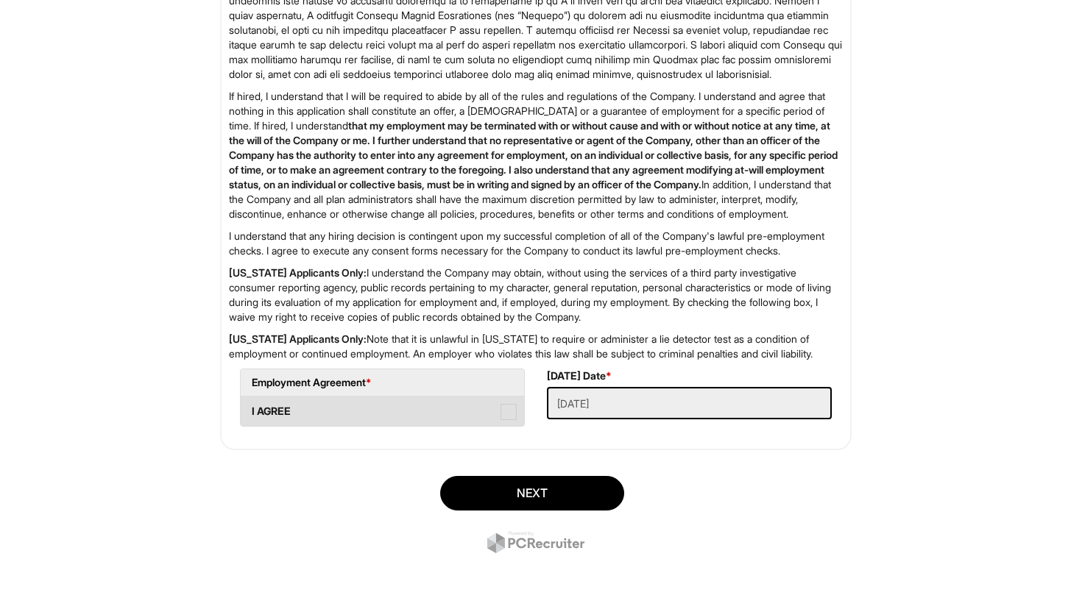
type input "3"
click at [504, 411] on span at bounding box center [508, 412] width 16 height 16
click at [250, 409] on AGREE "I AGREE" at bounding box center [246, 405] width 10 height 10
checkbox AGREE "true"
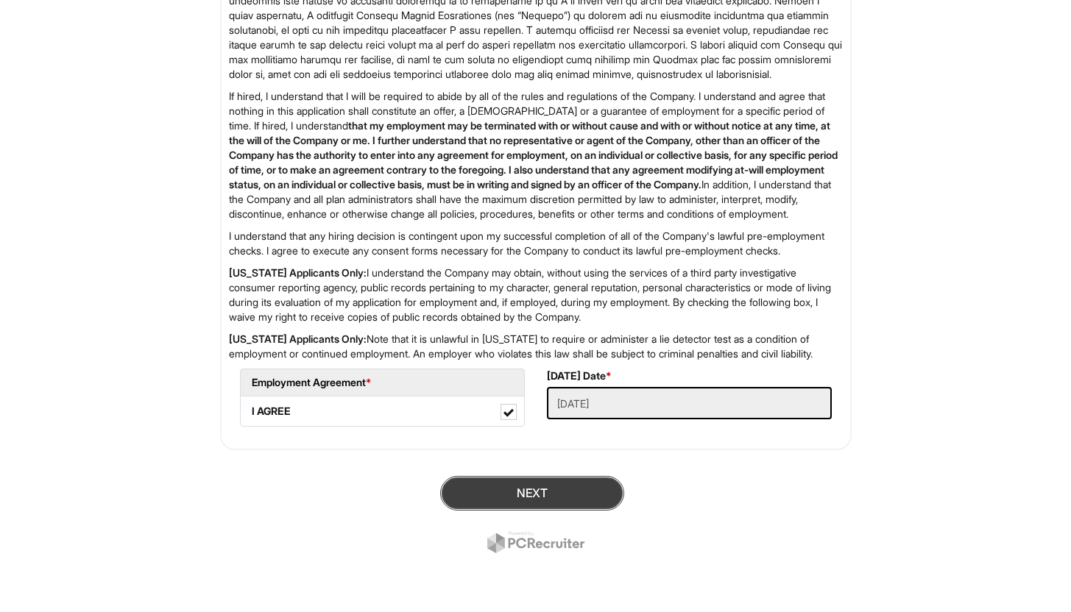
click at [529, 498] on button "Next" at bounding box center [532, 493] width 184 height 35
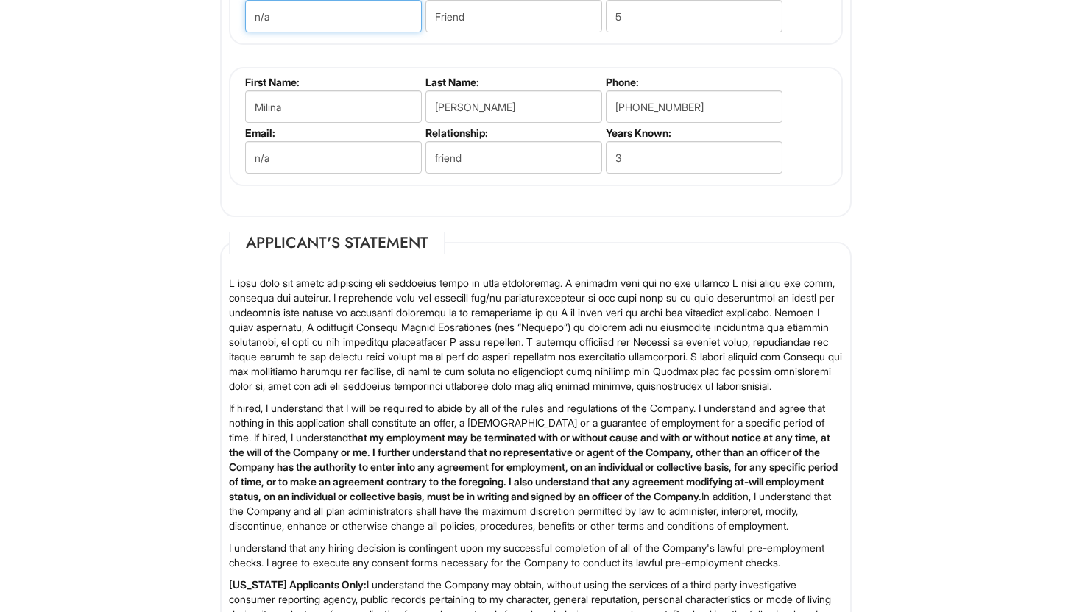
scroll to position [1834, 0]
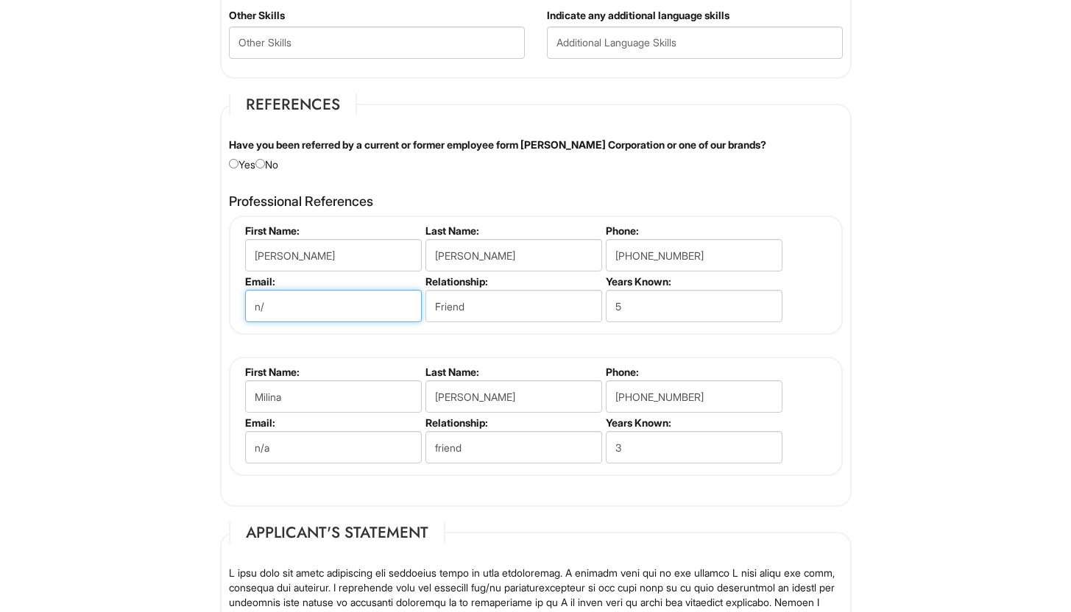
type input "n"
type input "noemail@email.com"
drag, startPoint x: 376, startPoint y: 436, endPoint x: 244, endPoint y: 440, distance: 131.8
click at [240, 439] on fieldset "First Name: Milina Last Name: Rosa Phone: (909) 268-2397 Email: n/a Relationshi…" at bounding box center [536, 416] width 614 height 119
drag, startPoint x: 282, startPoint y: 441, endPoint x: 246, endPoint y: 441, distance: 36.1
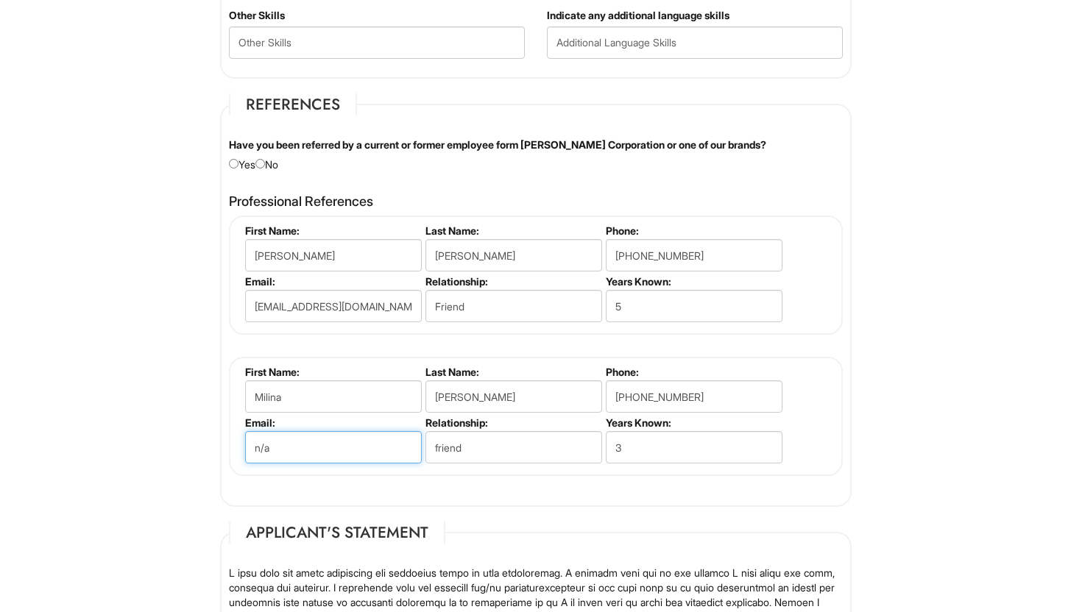
click at [246, 441] on input "n/a" at bounding box center [333, 447] width 177 height 32
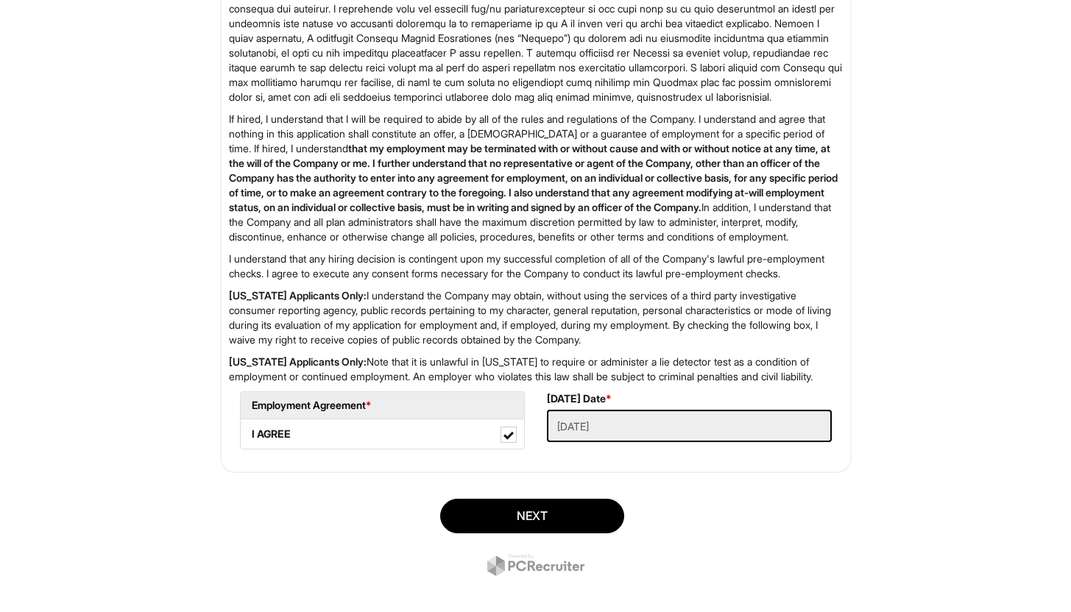
scroll to position [2495, 0]
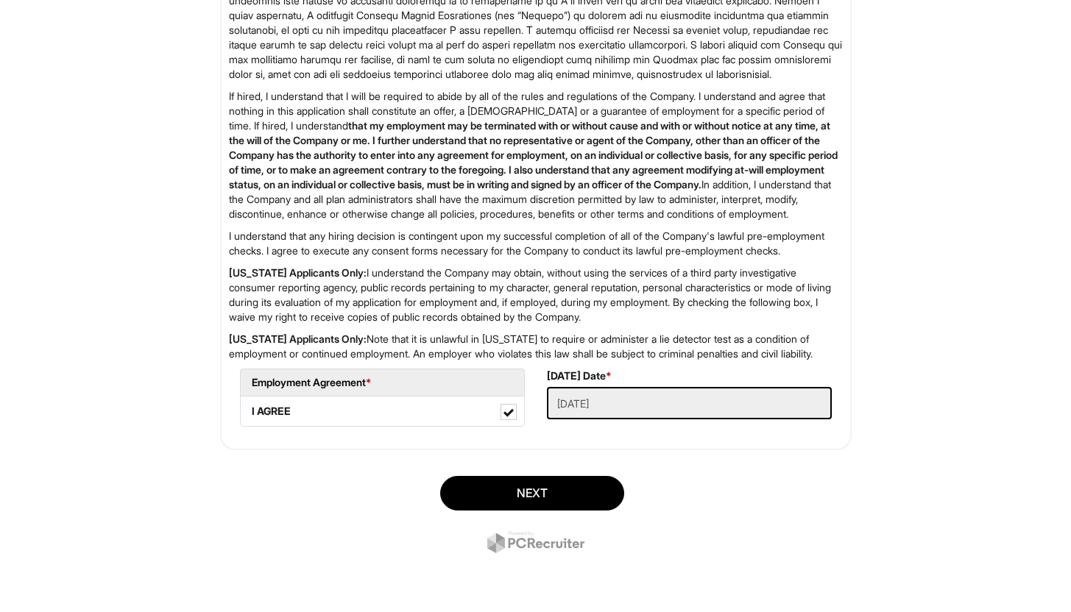
drag, startPoint x: 1081, startPoint y: 408, endPoint x: 1080, endPoint y: 573, distance: 164.9
type input "noemail@email.com"
click at [595, 486] on button "Next" at bounding box center [532, 493] width 184 height 35
click at [593, 502] on button "SUBMIT" at bounding box center [532, 493] width 184 height 35
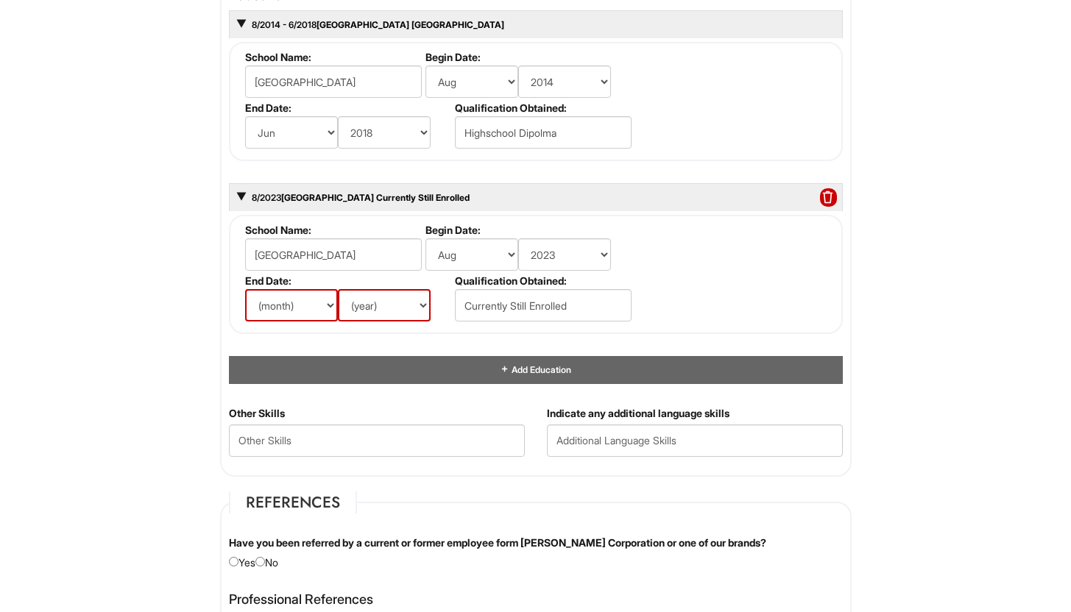
scroll to position [1408, 0]
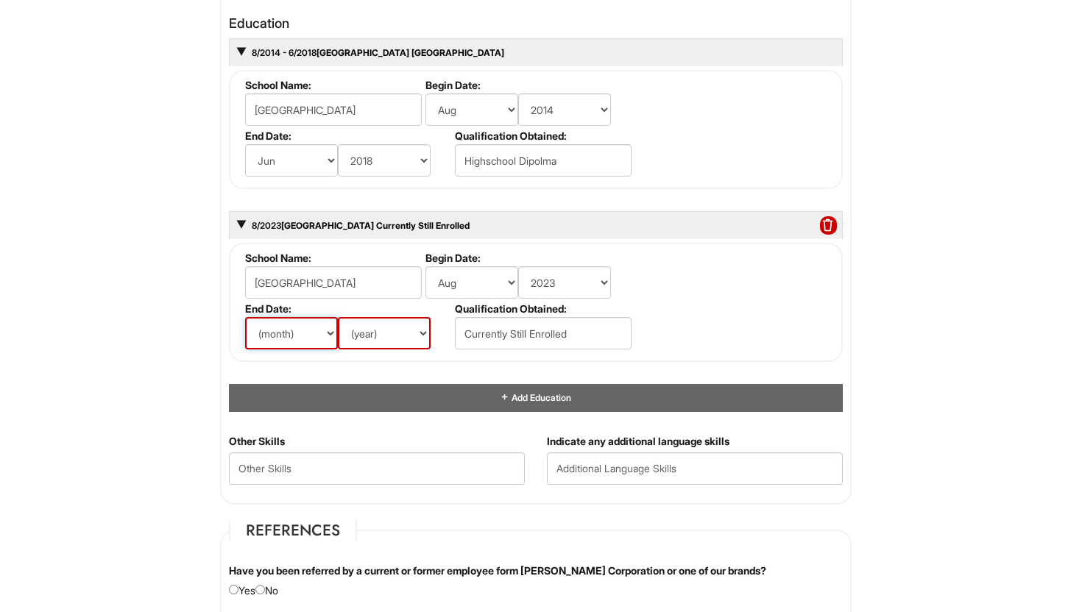
click at [322, 344] on select "(month) Jan Feb Mar Apr May Jun Jul Aug Sep Oct Nov Dec" at bounding box center [291, 333] width 93 height 32
select select "6"
click at [245, 317] on select "(month) Jan Feb Mar Apr May Jun Jul Aug Sep Oct Nov Dec" at bounding box center [291, 333] width 93 height 32
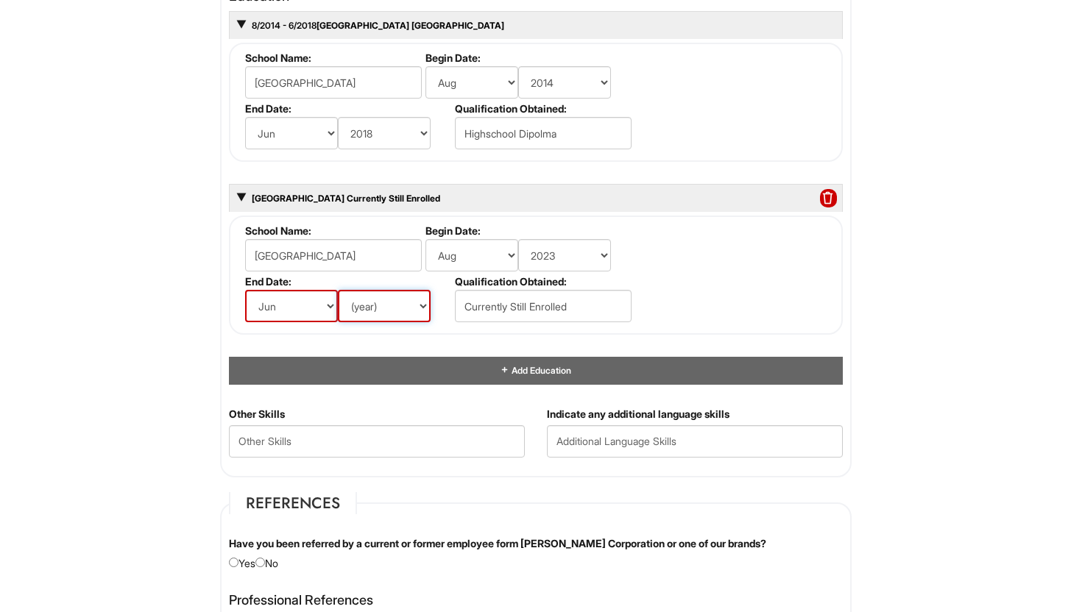
click at [376, 307] on select "(year) 2029 2028 2027 2026 2025 2024 2023 2022 2021 2020 2019 2018 2017 2016 20…" at bounding box center [384, 306] width 93 height 32
select select "2025"
click at [338, 290] on select "(year) 2029 2028 2027 2026 2025 2024 2023 2022 2021 2020 2019 2018 2017 2016 20…" at bounding box center [384, 306] width 93 height 32
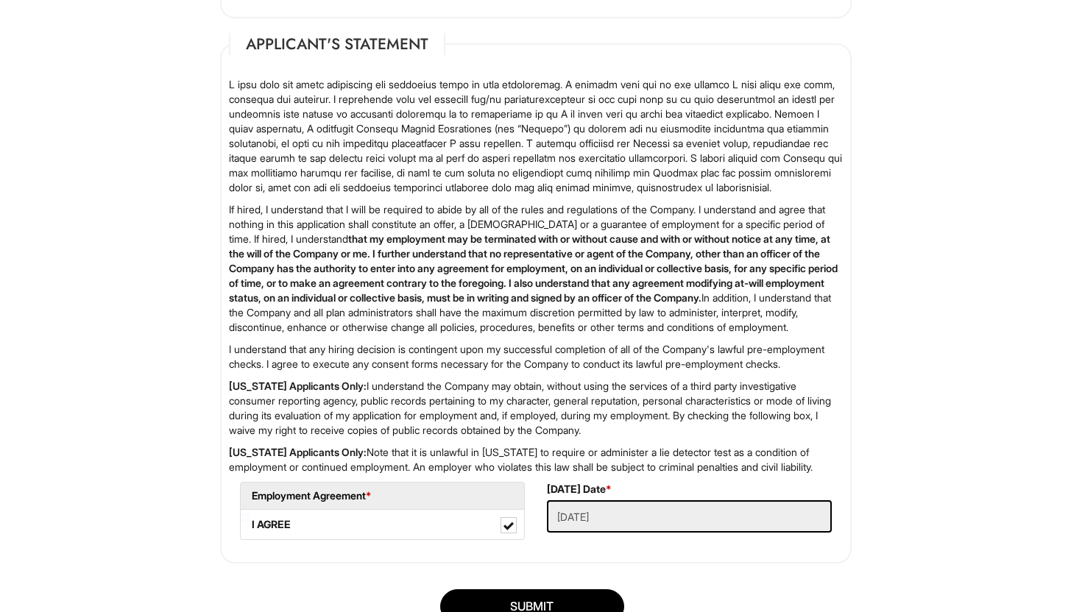
scroll to position [2495, 0]
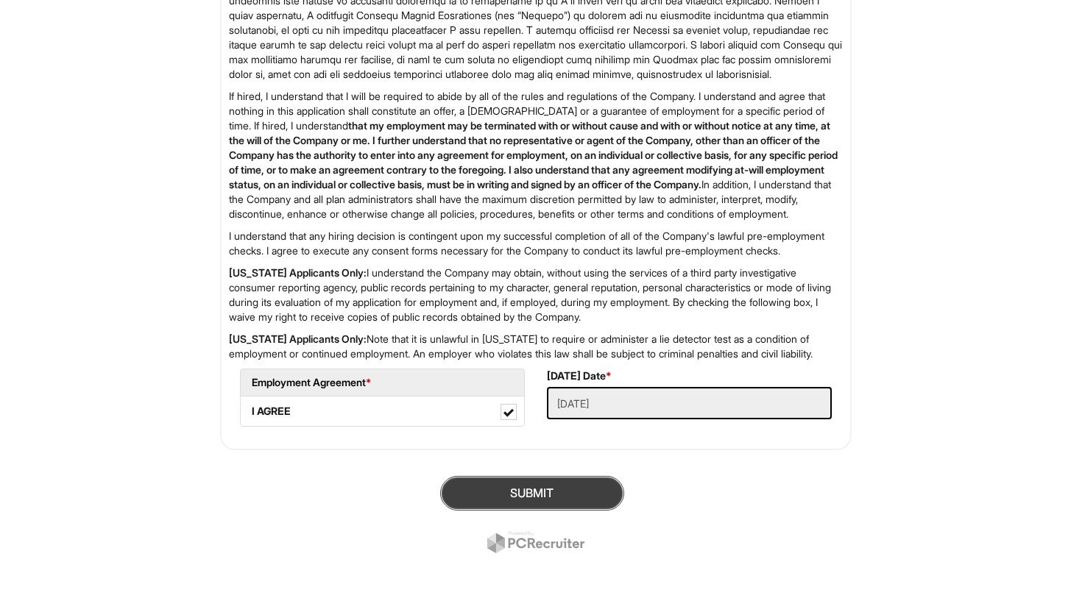
click at [597, 508] on button "SUBMIT" at bounding box center [532, 493] width 184 height 35
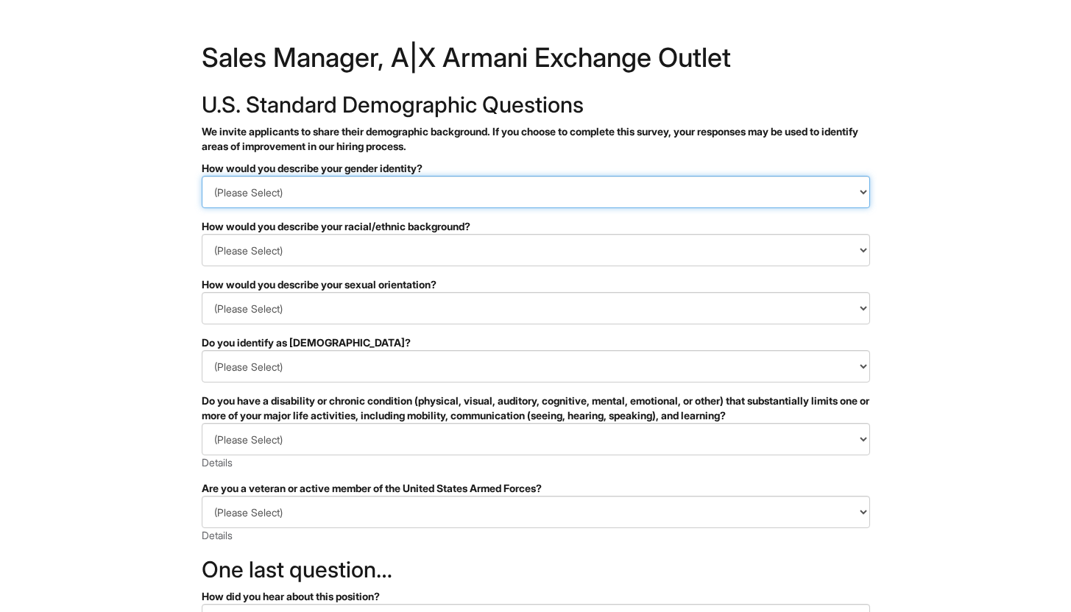
click at [251, 191] on select "(Please Select) Man Woman [DEMOGRAPHIC_DATA] I prefer to self-describe I don't …" at bounding box center [536, 192] width 668 height 32
select select "Woman"
click at [202, 176] on select "(Please Select) Man Woman [DEMOGRAPHIC_DATA] I prefer to self-describe I don't …" at bounding box center [536, 192] width 668 height 32
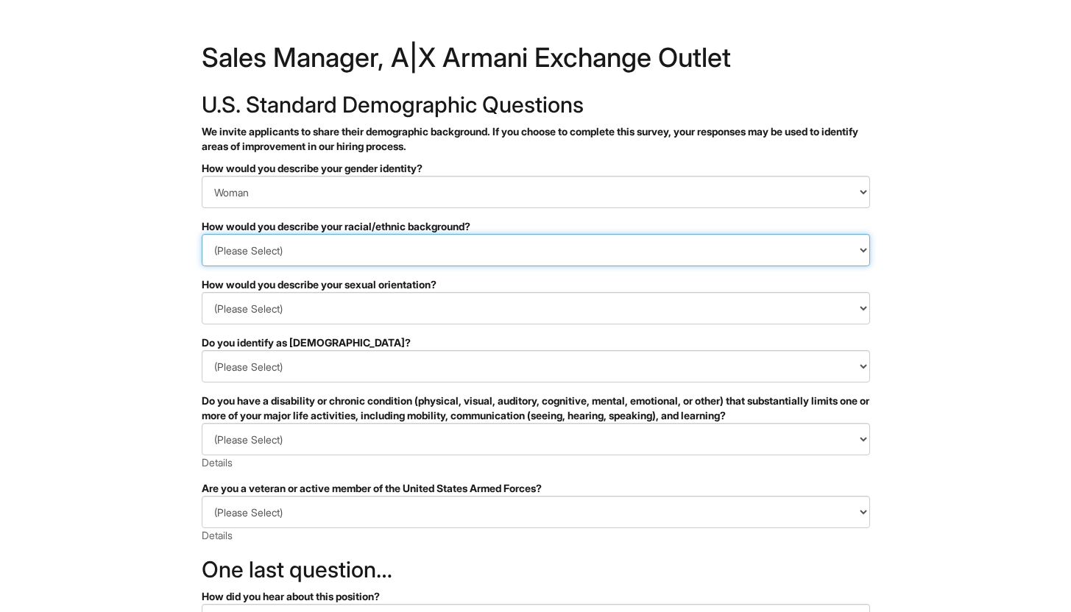
click at [252, 239] on select "(Please Select) [DEMOGRAPHIC_DATA] or of [DEMOGRAPHIC_DATA] descent [DEMOGRAPHI…" at bounding box center [536, 250] width 668 height 32
select select "Black or of [DEMOGRAPHIC_DATA] descent"
click at [202, 234] on select "(Please Select) [DEMOGRAPHIC_DATA] or of [DEMOGRAPHIC_DATA] descent [DEMOGRAPHI…" at bounding box center [536, 250] width 668 height 32
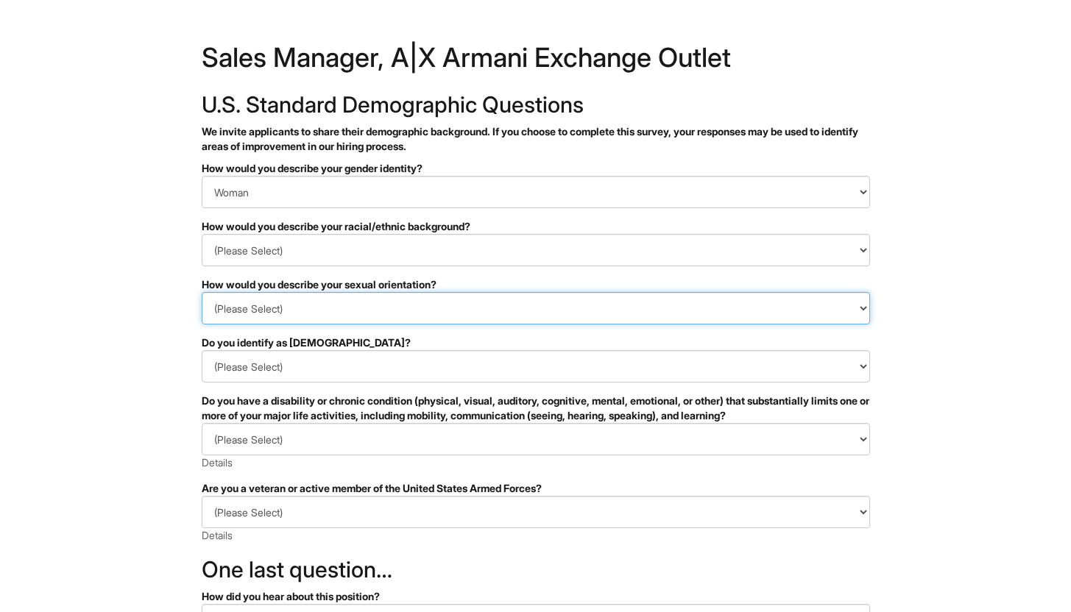
click at [252, 316] on select "(Please Select) [DEMOGRAPHIC_DATA] [DEMOGRAPHIC_DATA] and/or [DEMOGRAPHIC_DATA]…" at bounding box center [536, 308] width 668 height 32
select select "[DEMOGRAPHIC_DATA] and/or [DEMOGRAPHIC_DATA]"
click at [202, 292] on select "(Please Select) [DEMOGRAPHIC_DATA] [DEMOGRAPHIC_DATA] and/or [DEMOGRAPHIC_DATA]…" at bounding box center [536, 308] width 668 height 32
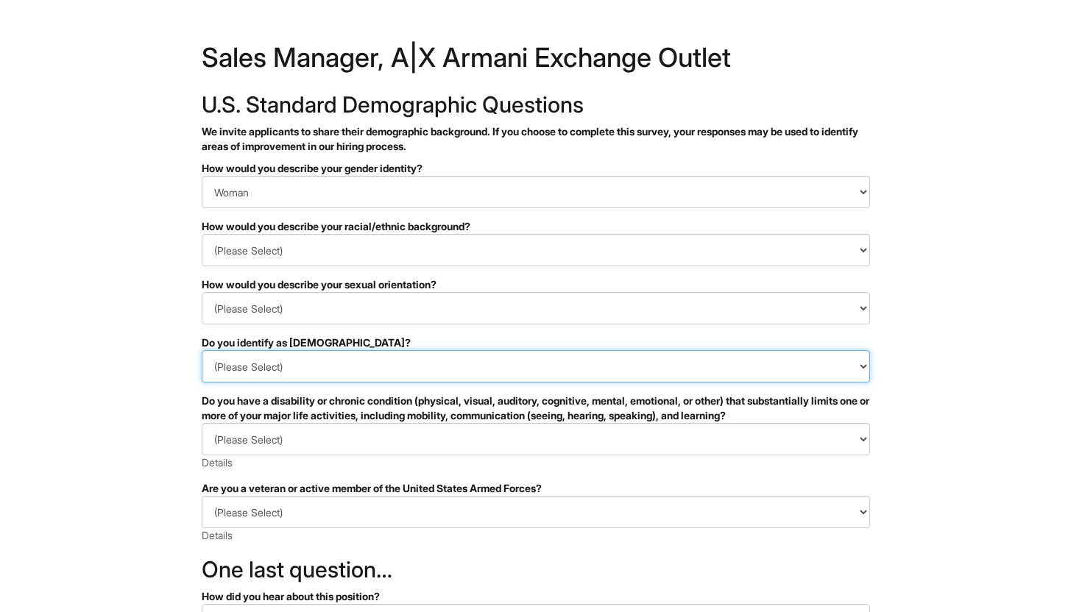
click at [332, 372] on select "(Please Select) Yes No I prefer to self-describe I don't wish to answer" at bounding box center [536, 366] width 668 height 32
click at [202, 350] on select "(Please Select) Yes No I prefer to self-describe I don't wish to answer" at bounding box center [536, 366] width 668 height 32
click at [289, 369] on select "(Please Select) Yes No I prefer to self-describe I don't wish to answer" at bounding box center [536, 366] width 668 height 32
select select "No"
click at [202, 350] on select "(Please Select) Yes No I prefer to self-describe I don't wish to answer" at bounding box center [536, 366] width 668 height 32
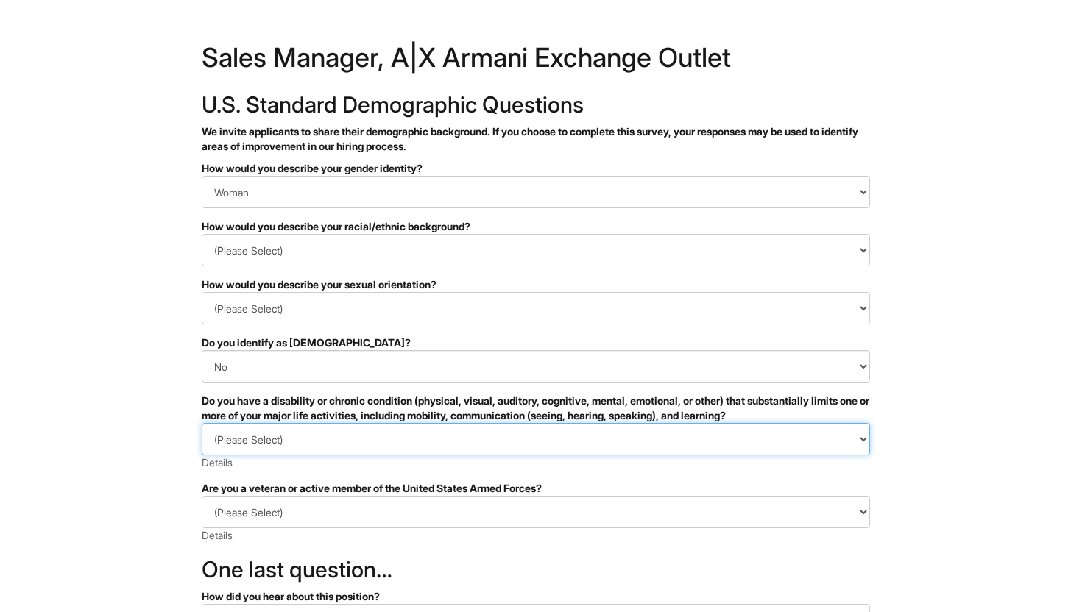
click at [277, 431] on select "(Please Select) YES, I HAVE A DISABILITY (or previously had a disability) NO, I…" at bounding box center [536, 439] width 668 height 32
select select "NO, I DON'T HAVE A DISABILITY"
click at [202, 423] on select "(Please Select) YES, I HAVE A DISABILITY (or previously had a disability) NO, I…" at bounding box center [536, 439] width 668 height 32
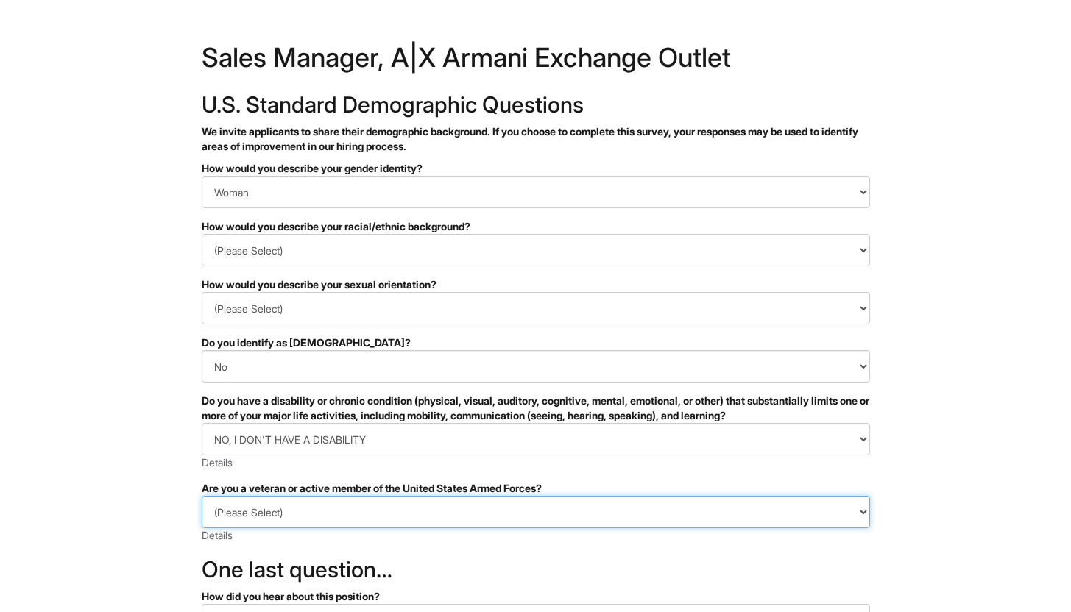
click at [642, 523] on select "(Please Select) I IDENTIFY AS ONE OR MORE OF THE CLASSIFICATIONS OF PROTECTED V…" at bounding box center [536, 512] width 668 height 32
select select "I AM NOT A PROTECTED VETERAN"
click at [202, 496] on select "(Please Select) I IDENTIFY AS ONE OR MORE OF THE CLASSIFICATIONS OF PROTECTED V…" at bounding box center [536, 512] width 668 height 32
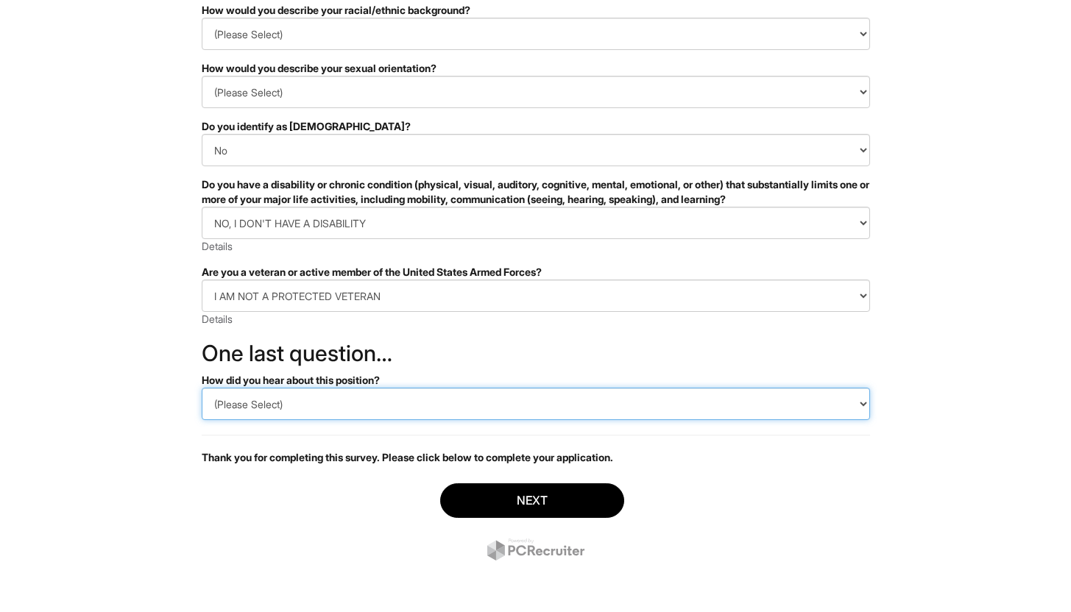
click at [534, 403] on select "(Please Select) CareerBuilder Indeed LinkedIn Monster Referral Other" at bounding box center [536, 404] width 668 height 32
select select "Indeed"
click at [202, 388] on select "(Please Select) CareerBuilder Indeed LinkedIn Monster Referral Other" at bounding box center [536, 404] width 668 height 32
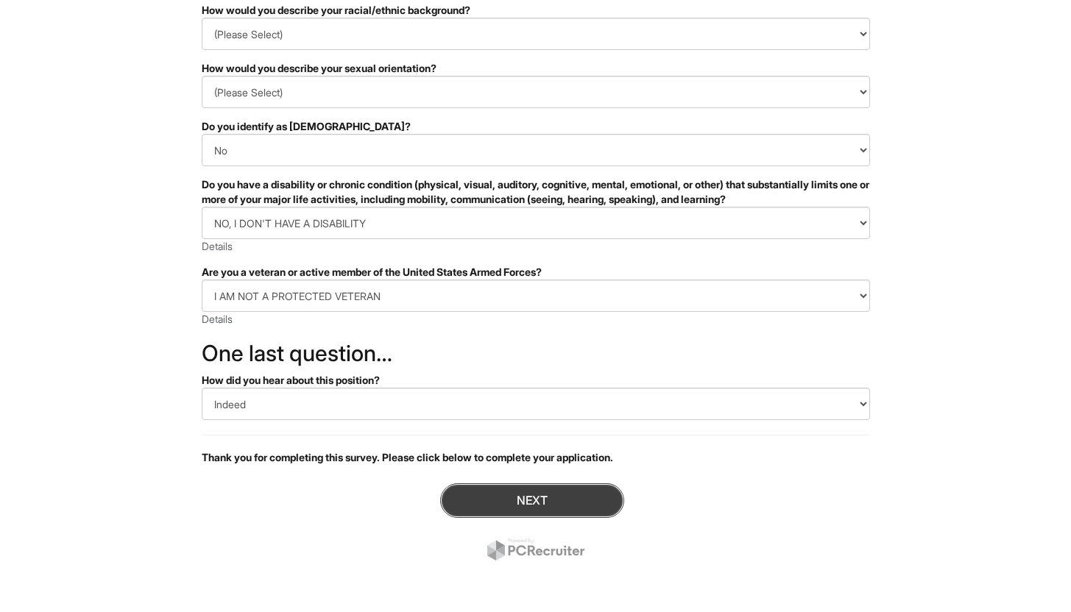
click at [498, 487] on button "Next" at bounding box center [532, 501] width 184 height 35
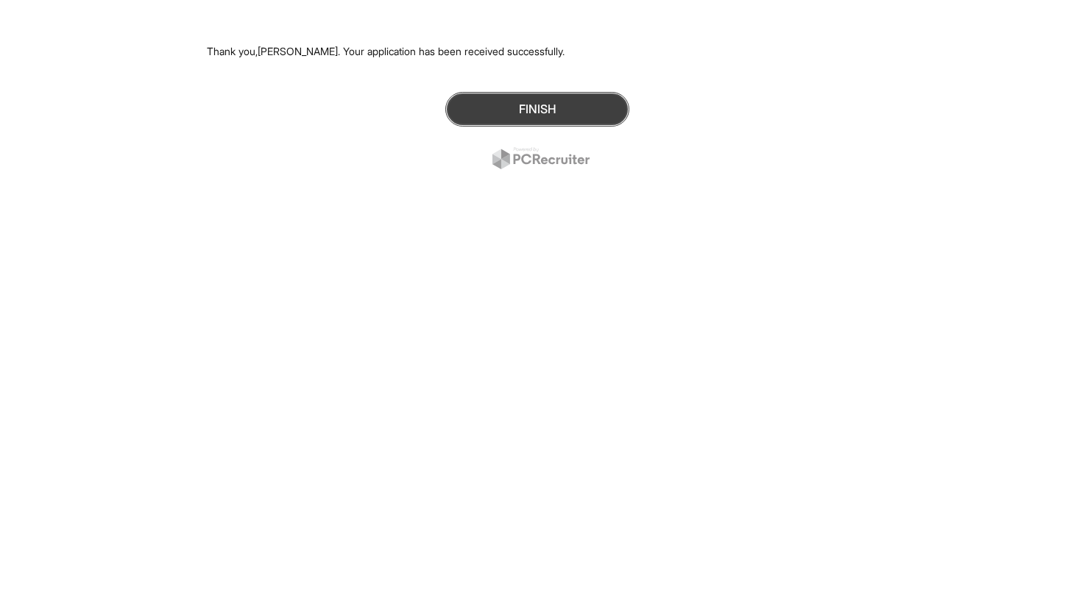
click at [474, 96] on button "Finish" at bounding box center [537, 109] width 184 height 35
